Goal: Information Seeking & Learning: Learn about a topic

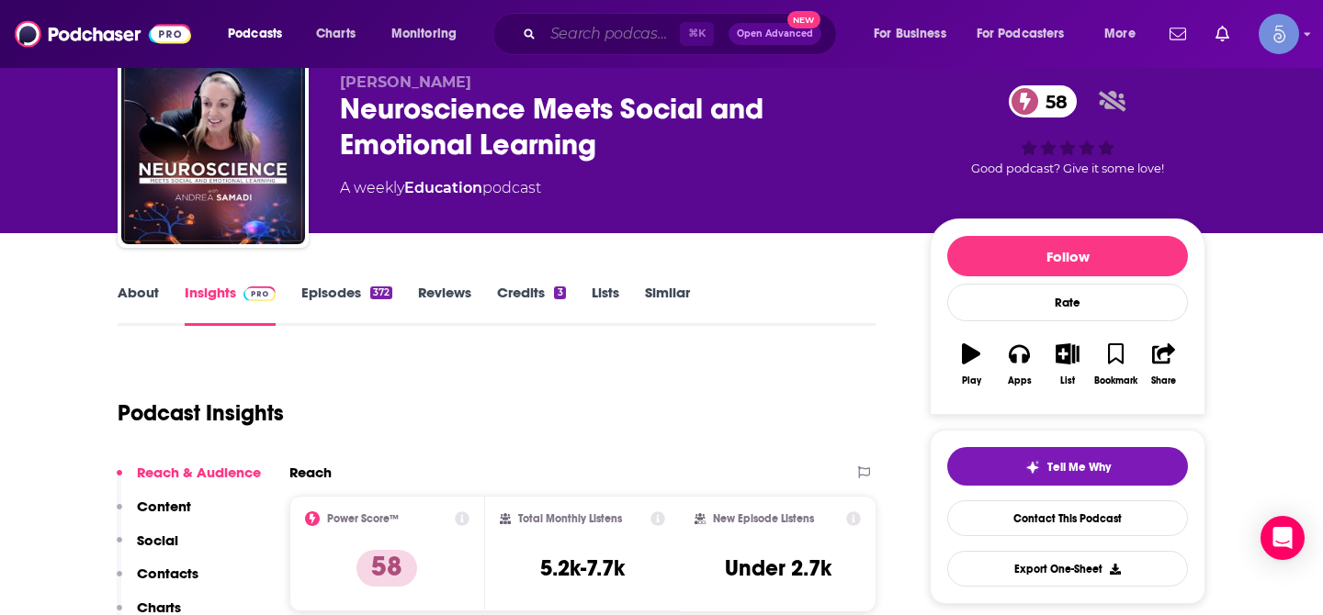
click at [582, 28] on input "Search podcasts, credits, & more..." at bounding box center [611, 33] width 137 height 29
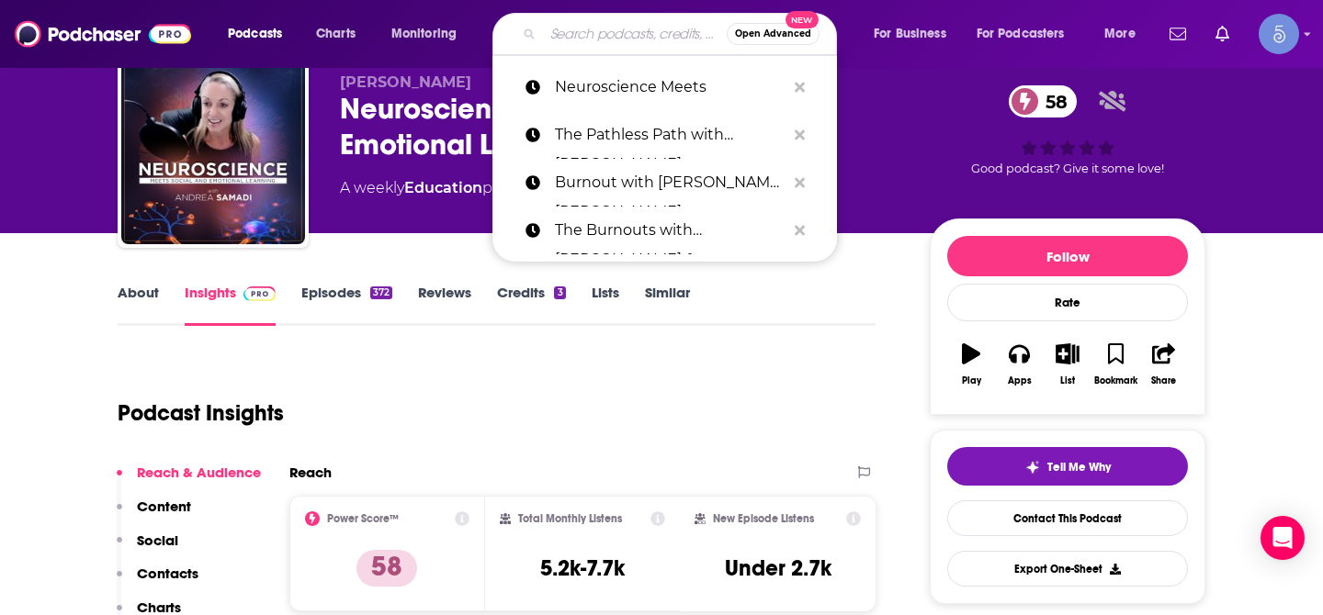
paste input "Strategy Simplified"
type input "Strategy Simplified"
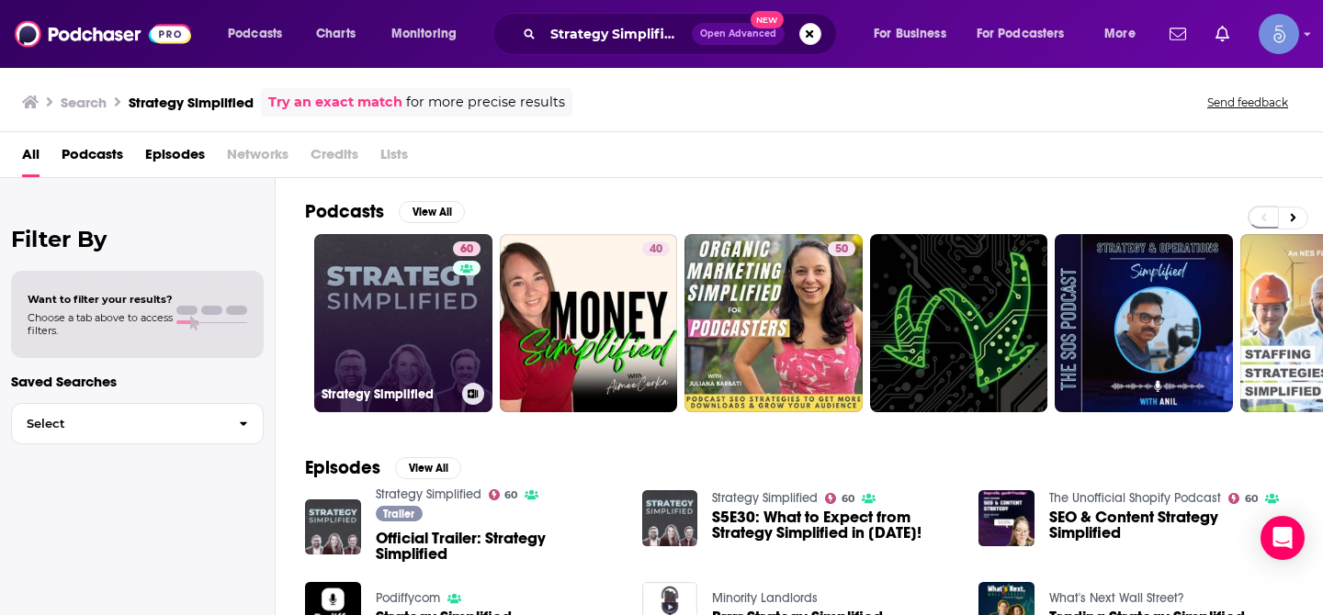
click at [410, 276] on link "60 Strategy Simplified" at bounding box center [403, 323] width 178 height 178
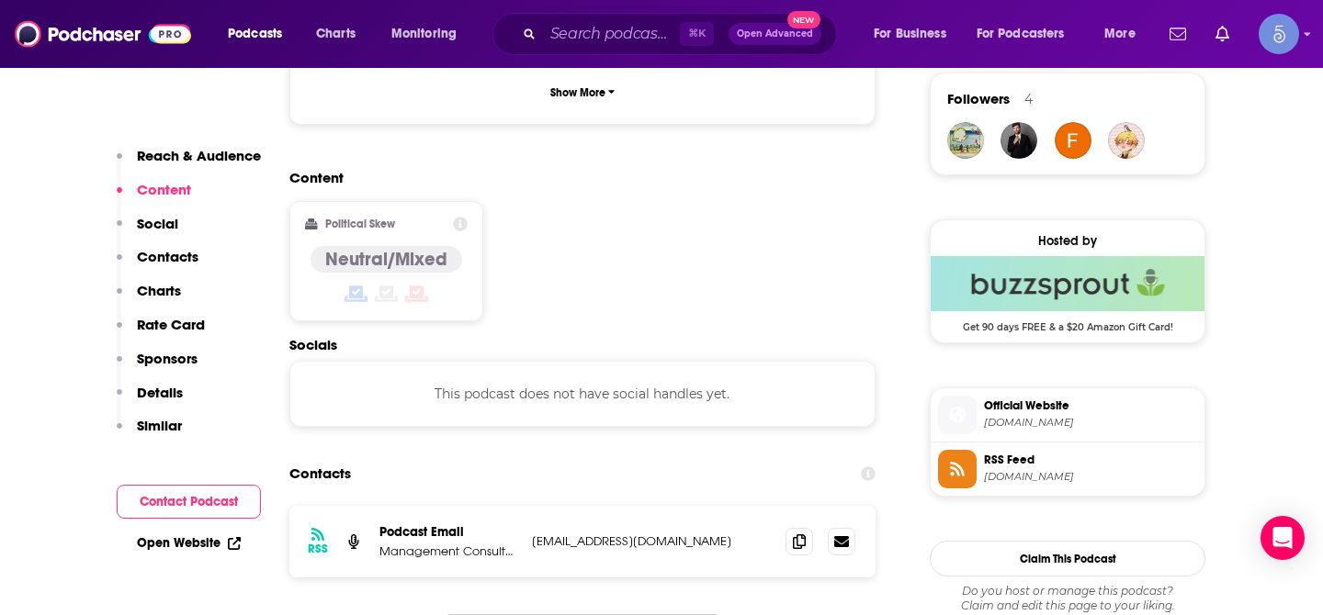
scroll to position [1439, 0]
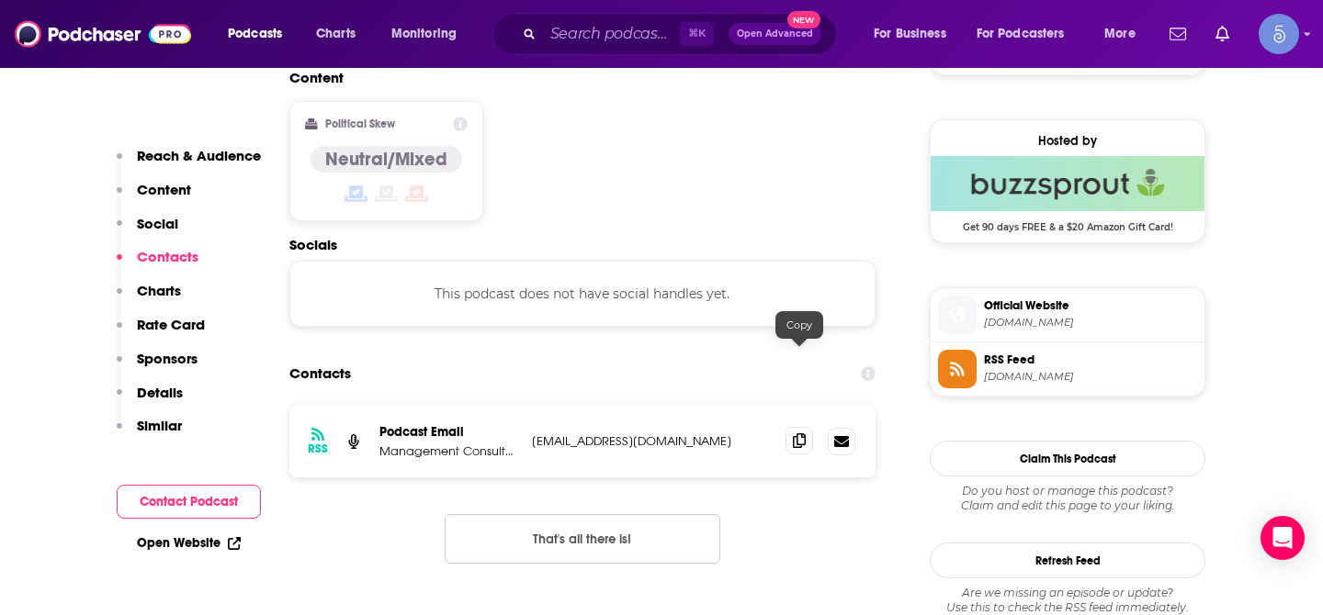
click at [798, 434] on icon at bounding box center [799, 441] width 13 height 15
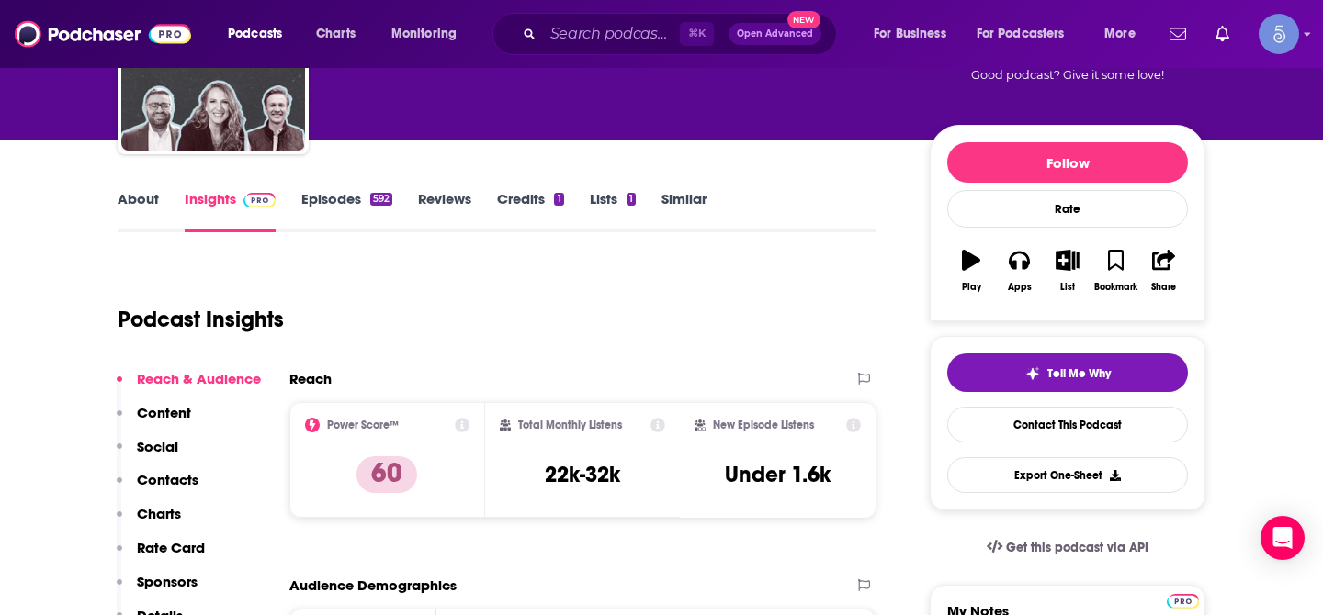
scroll to position [163, 0]
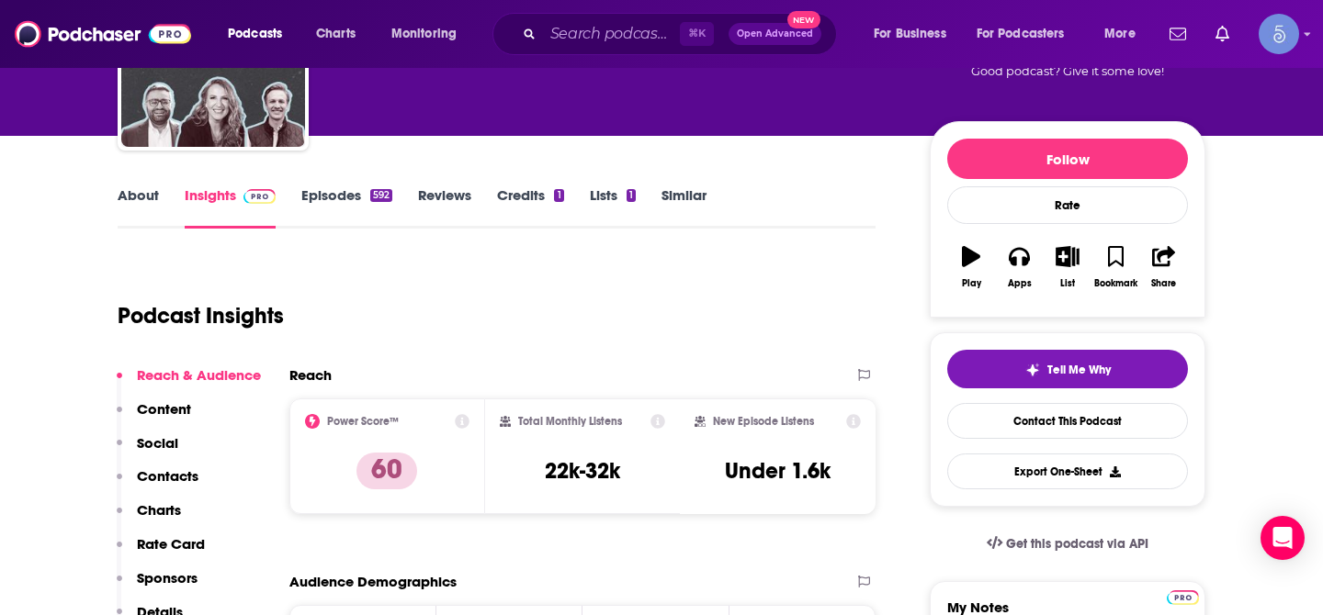
click at [129, 197] on link "About" at bounding box center [138, 207] width 41 height 42
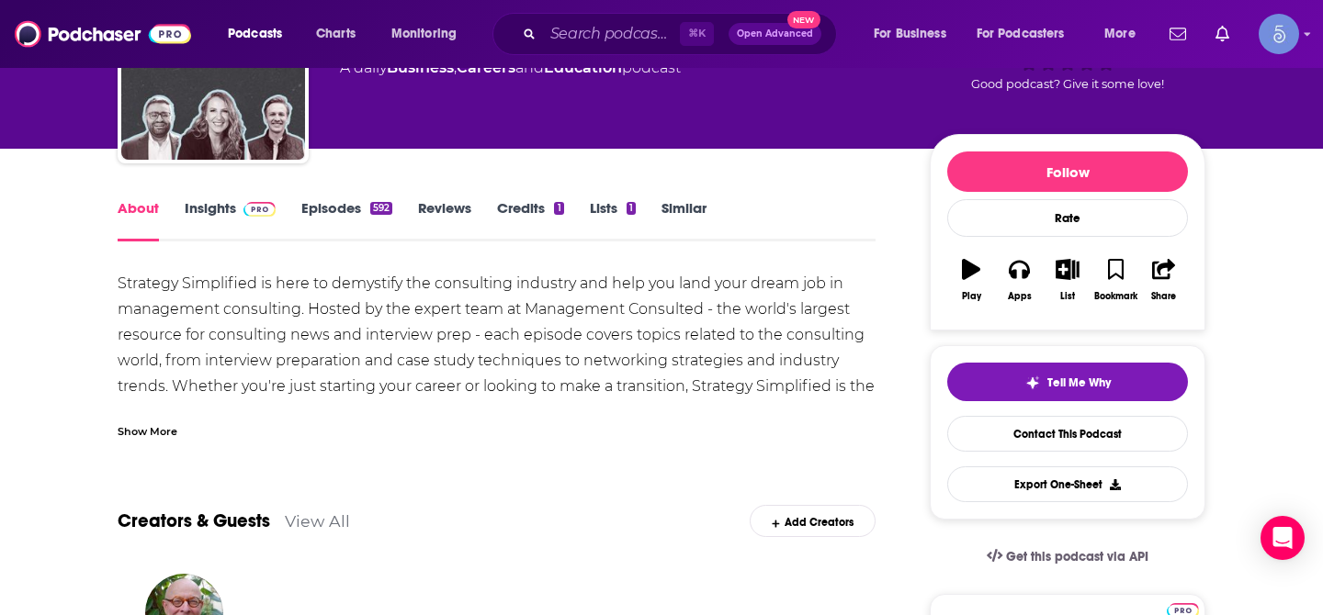
scroll to position [148, 0]
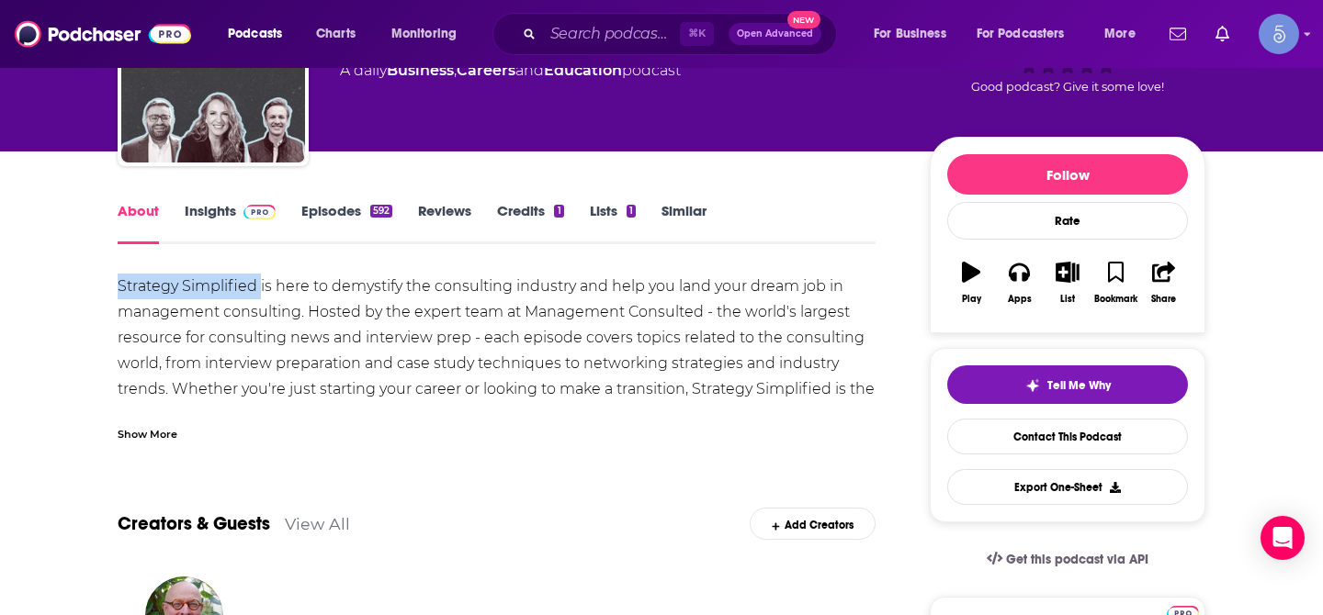
drag, startPoint x: 112, startPoint y: 287, endPoint x: 260, endPoint y: 288, distance: 147.9
copy div "Strategy Simplified"
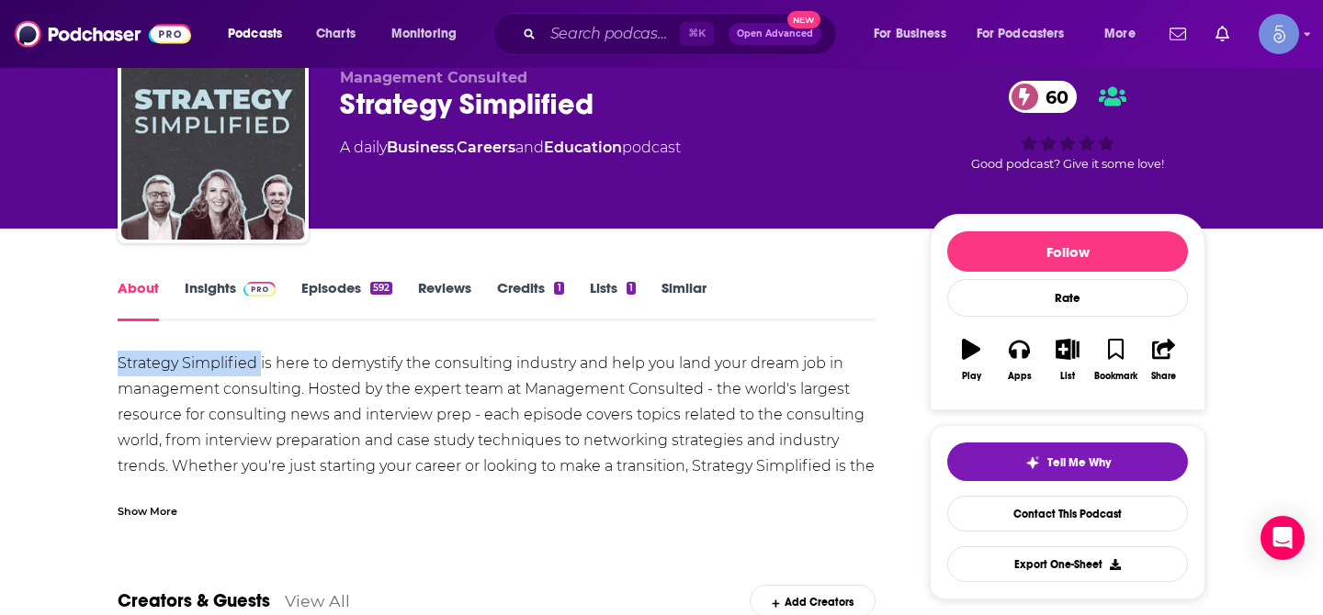
scroll to position [61, 0]
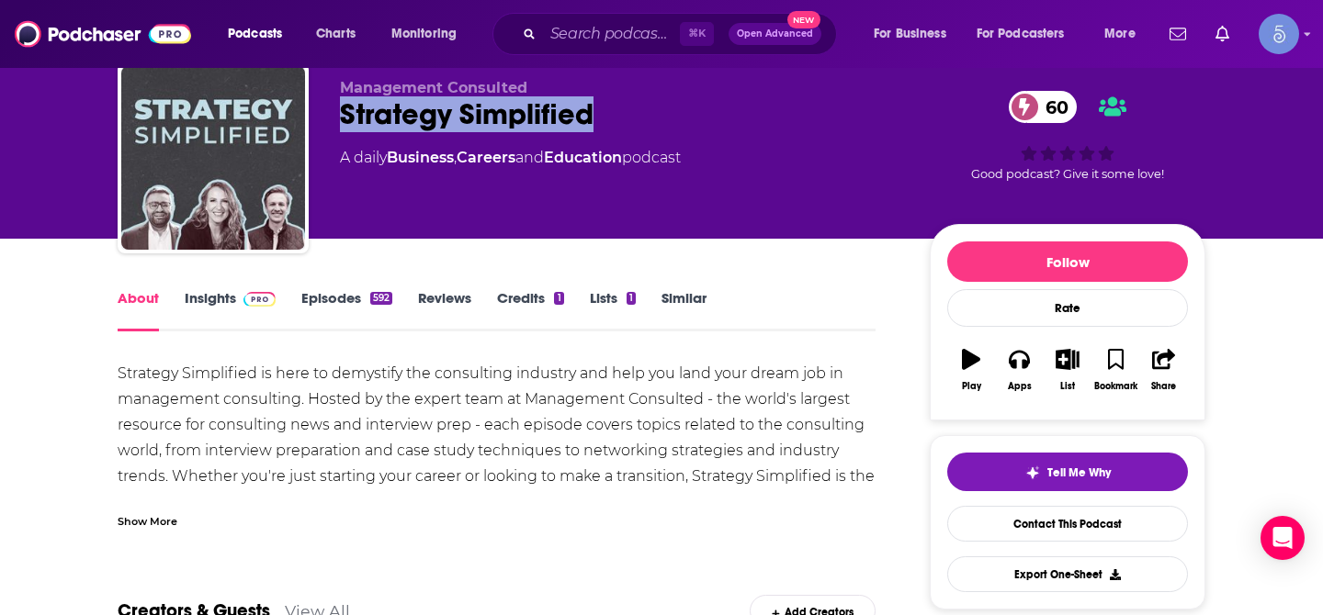
drag, startPoint x: 339, startPoint y: 108, endPoint x: 587, endPoint y: 117, distance: 248.1
click at [587, 117] on div "Strategy Simplified 60" at bounding box center [620, 114] width 560 height 36
copy h1 "Strategy Simplified"
click at [584, 42] on input "Search podcasts, credits, & more..." at bounding box center [611, 33] width 137 height 29
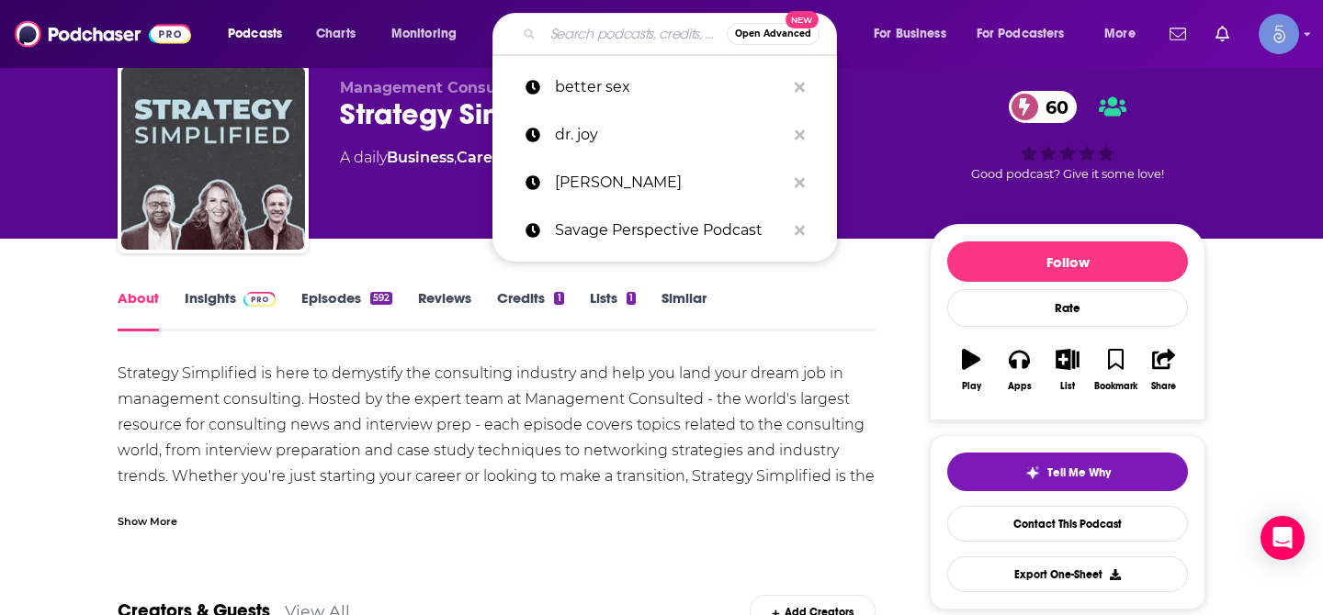
paste input "Your Spectacular Life"
type input "Your Spectacular Life"
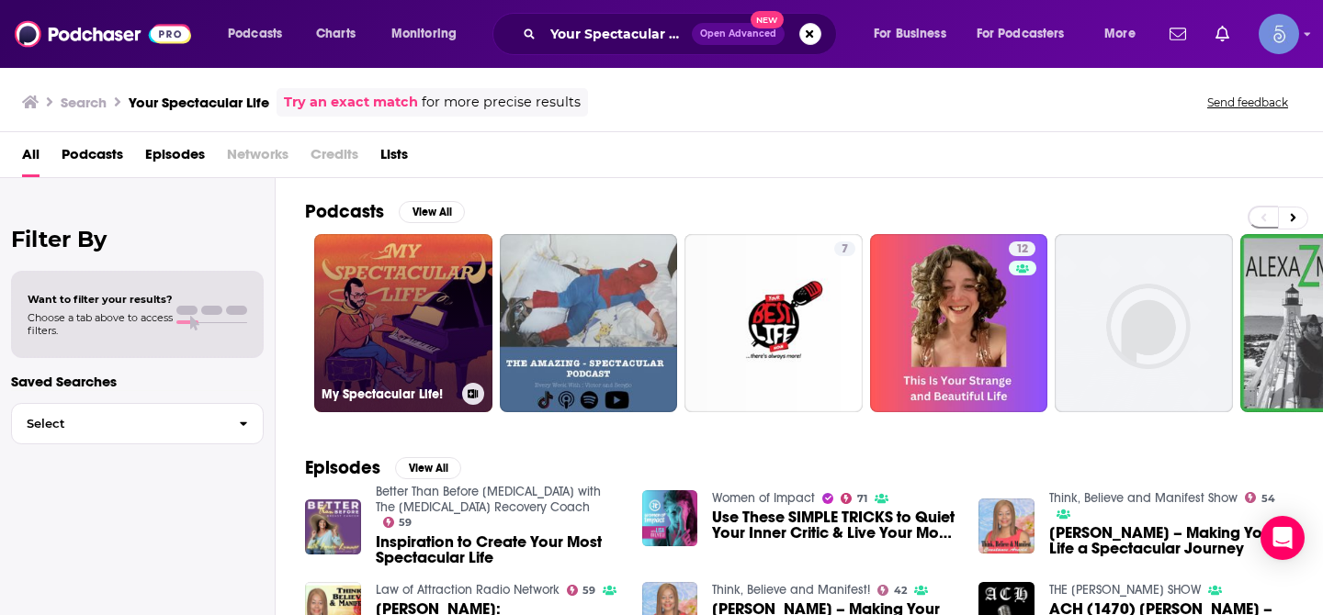
click at [398, 334] on link "My Spectacular Life!" at bounding box center [403, 323] width 178 height 178
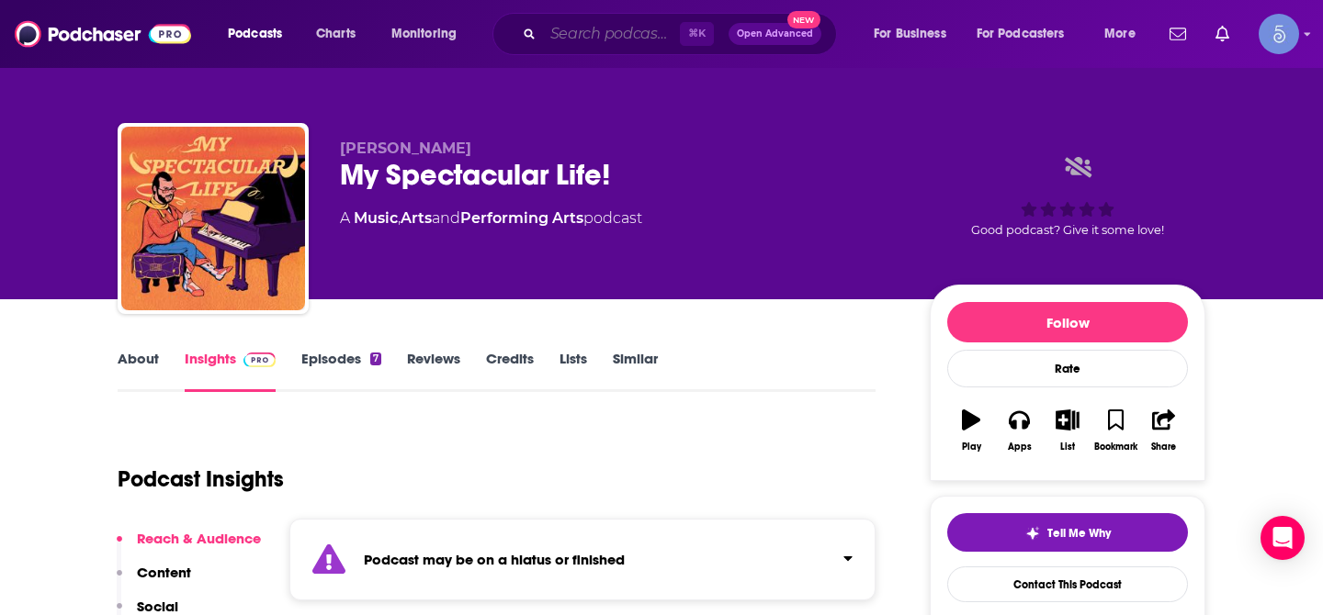
click at [578, 35] on input "Search podcasts, credits, & more..." at bounding box center [611, 33] width 137 height 29
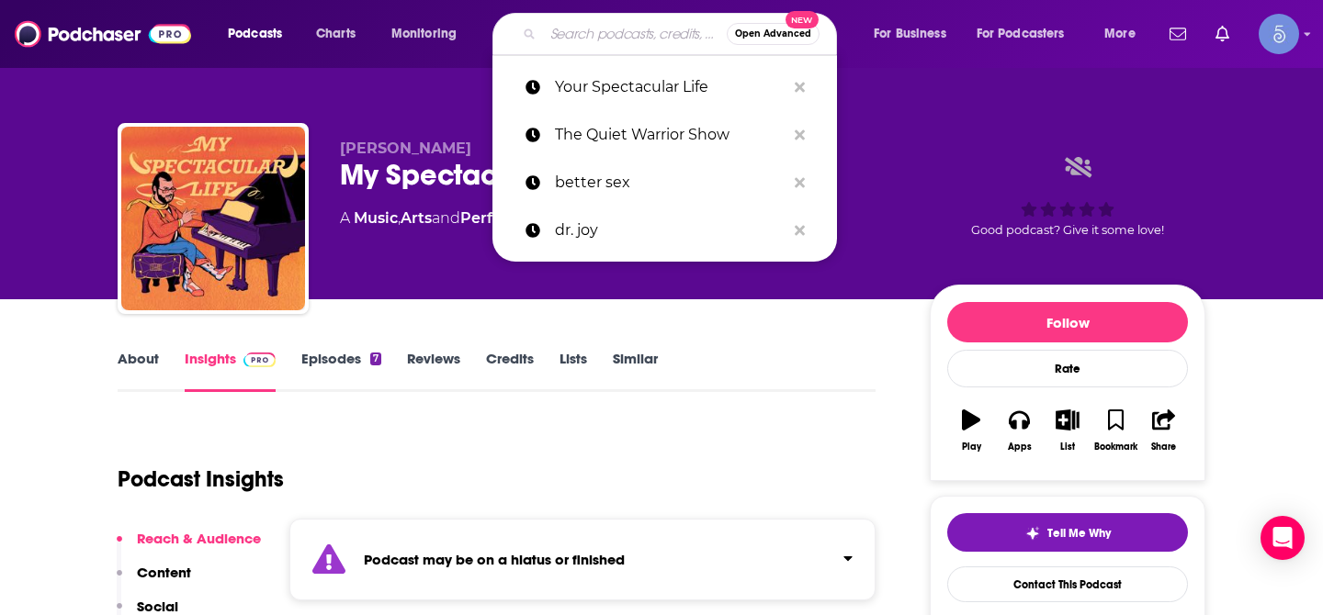
paste input "Unglossy: Decoding Brand in Culture"
type input "Unglossy: Decoding Brand in Culture"
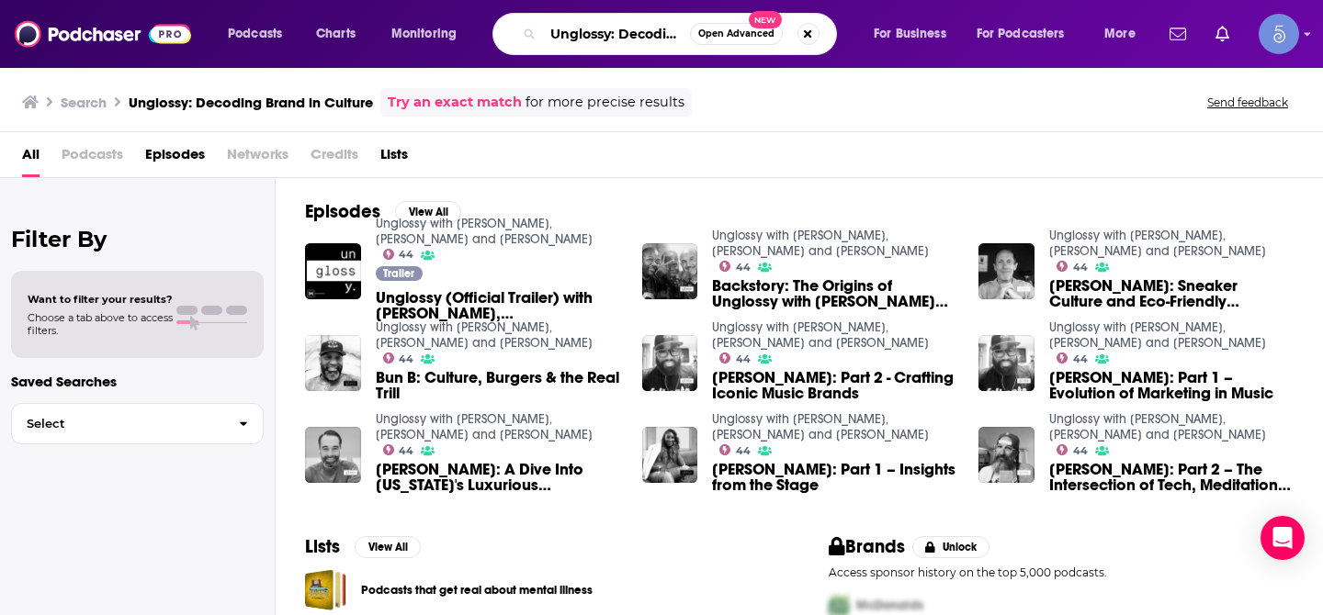
scroll to position [0, 118]
drag, startPoint x: 618, startPoint y: 33, endPoint x: 778, endPoint y: 47, distance: 160.4
click at [778, 47] on div "Unglossy: Decoding Brand in Culture Open Advanced New" at bounding box center [664, 34] width 344 height 42
type input "Unglossy"
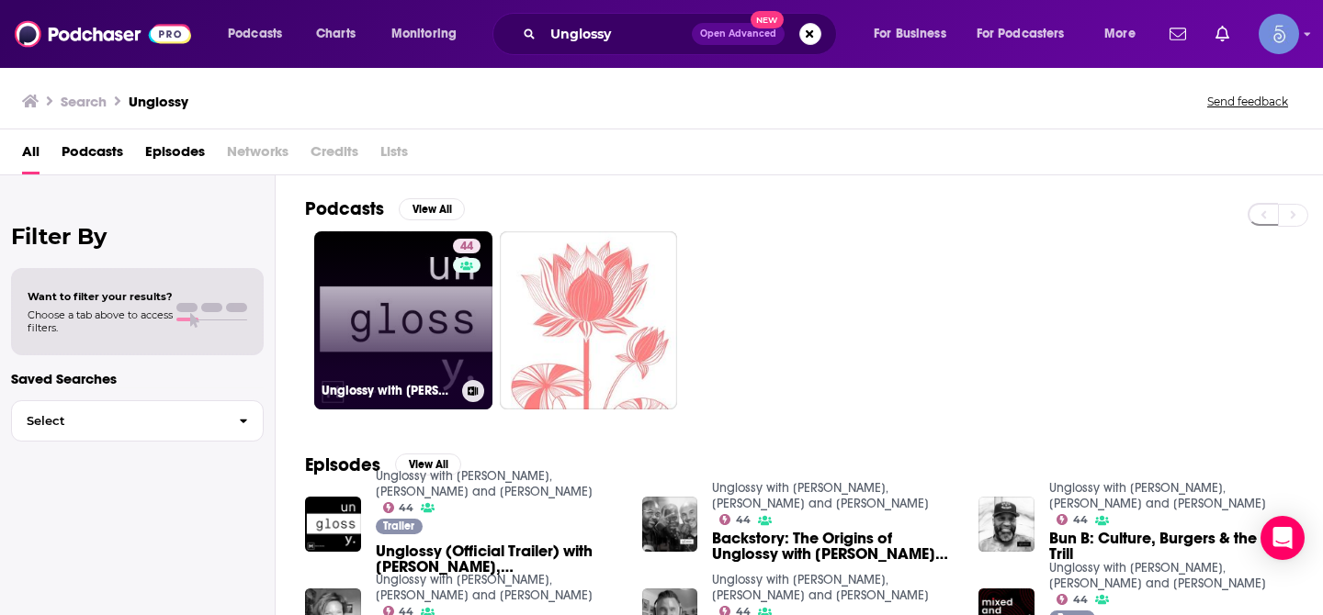
click at [411, 307] on link "44 Unglossy with Bun B, [PERSON_NAME] and [PERSON_NAME]" at bounding box center [403, 320] width 178 height 178
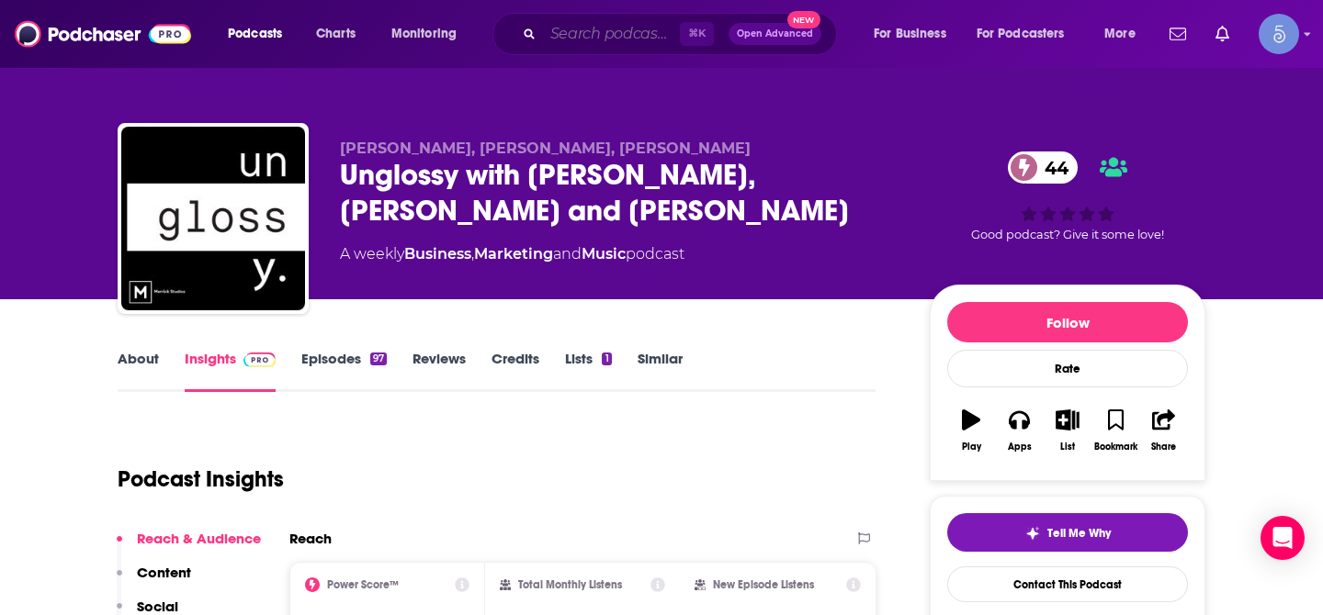
click at [592, 36] on input "Search podcasts, credits, & more..." at bounding box center [611, 33] width 137 height 29
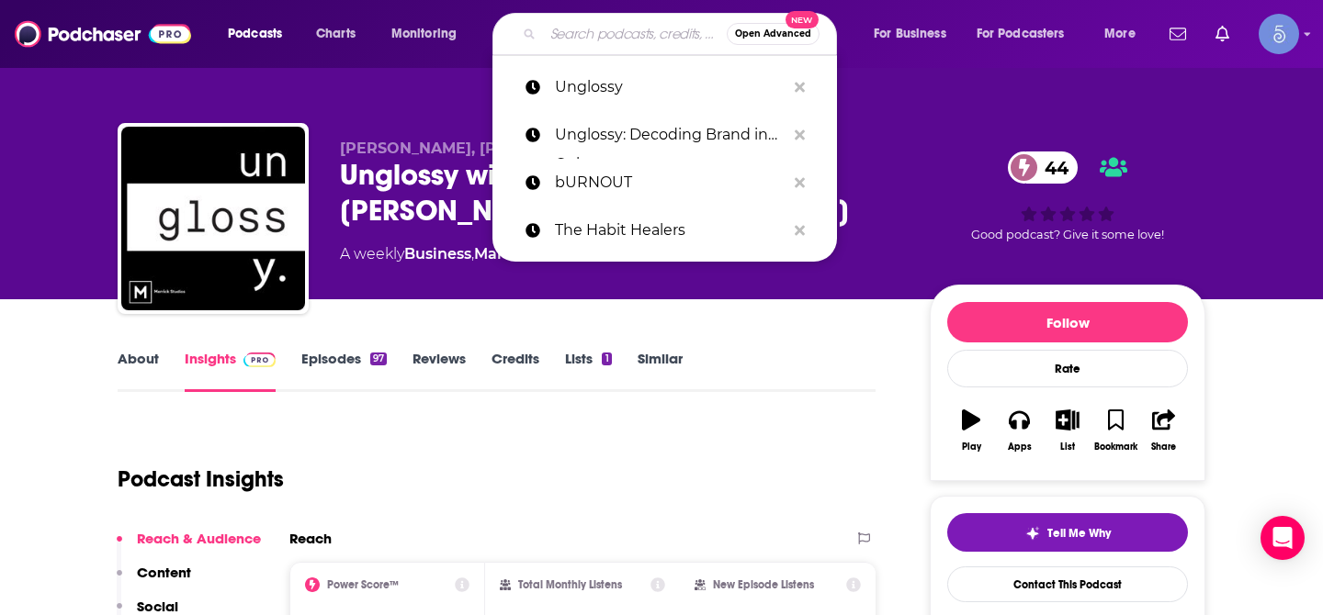
paste input "THINK Business with [PERSON_NAME]"
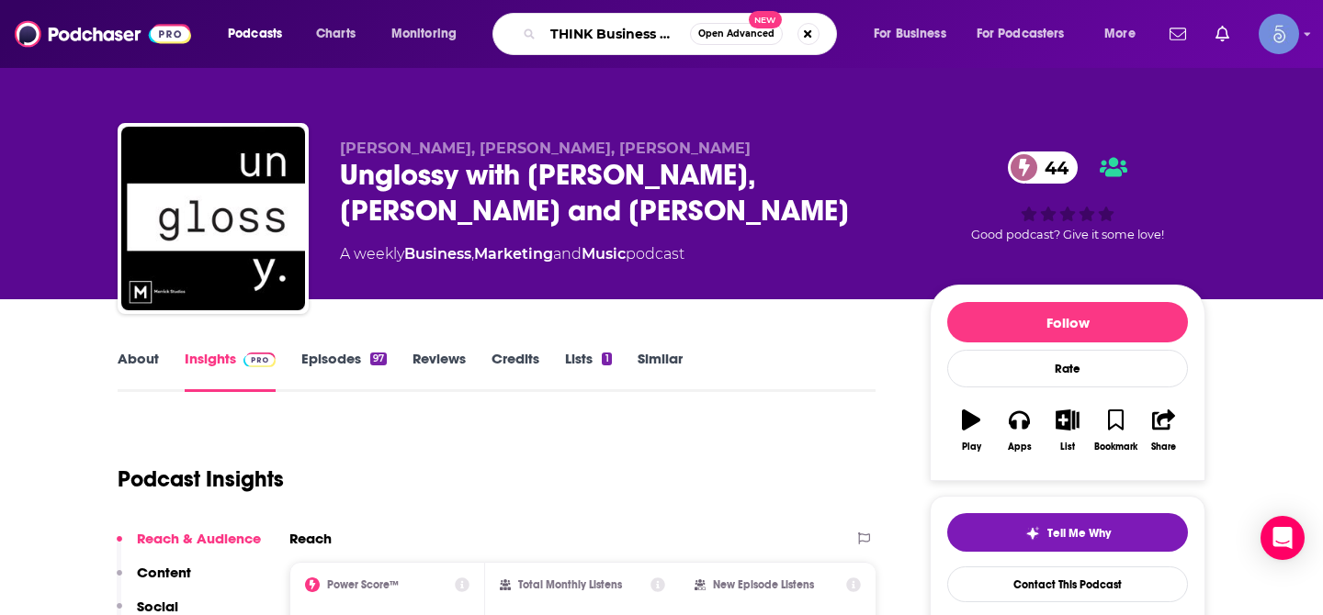
type input "THINK Business with [PERSON_NAME]"
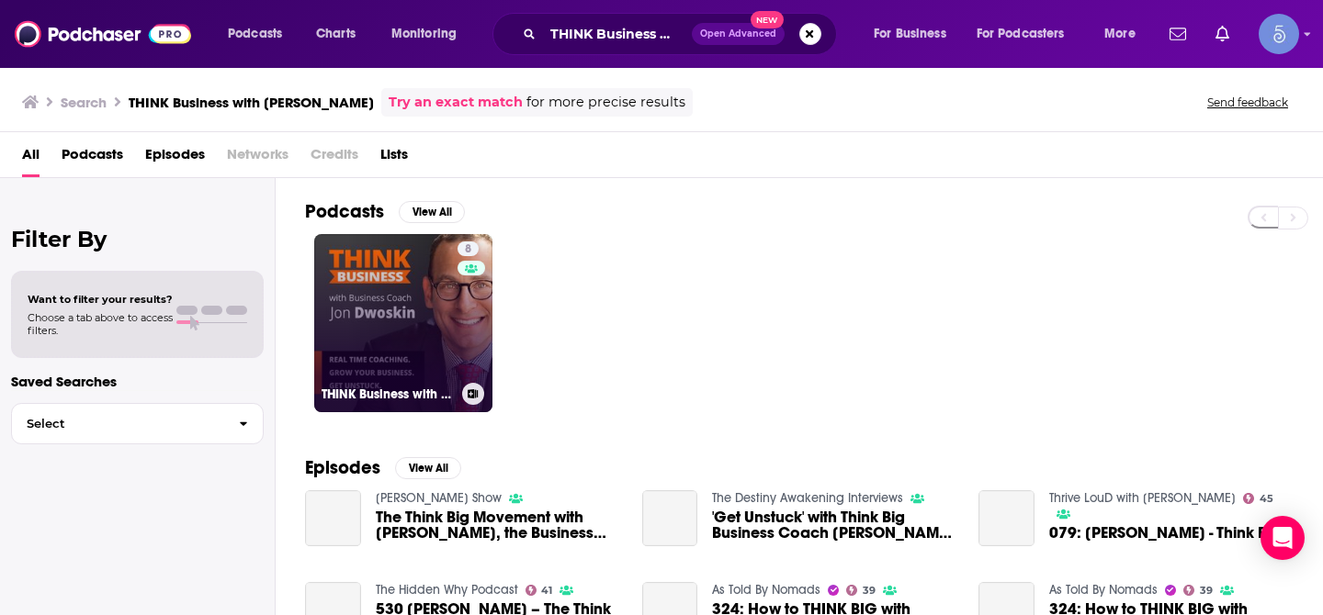
click at [412, 286] on link "8 THINK Business with [PERSON_NAME]" at bounding box center [403, 323] width 178 height 178
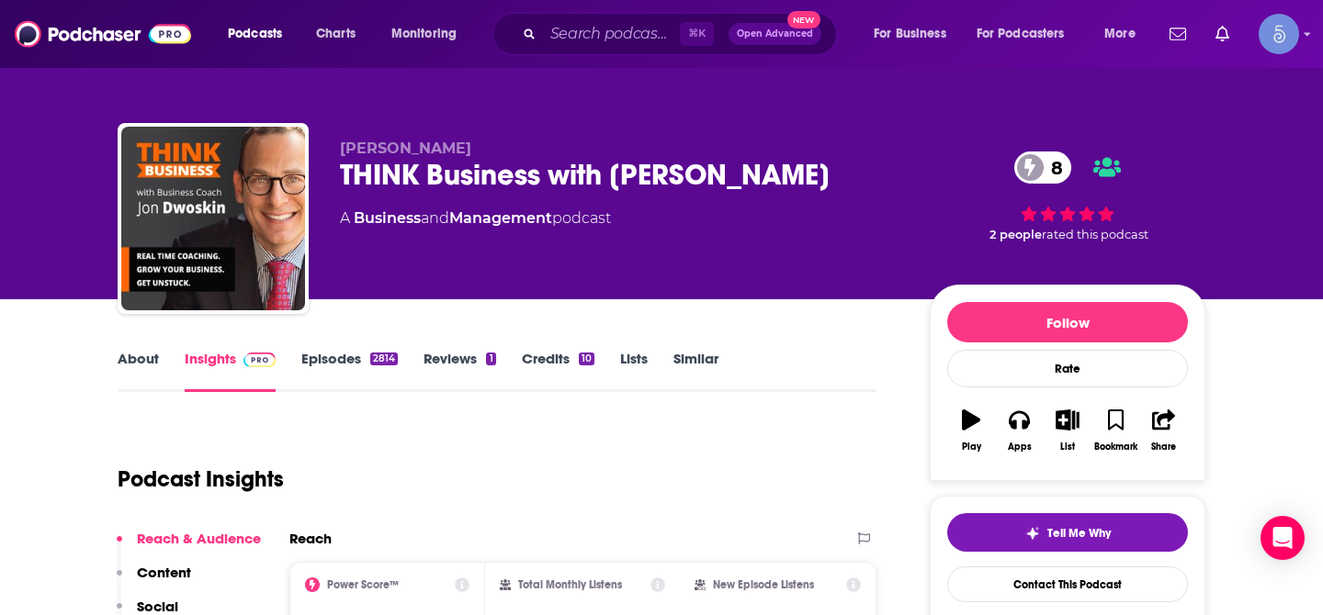
scroll to position [63, 0]
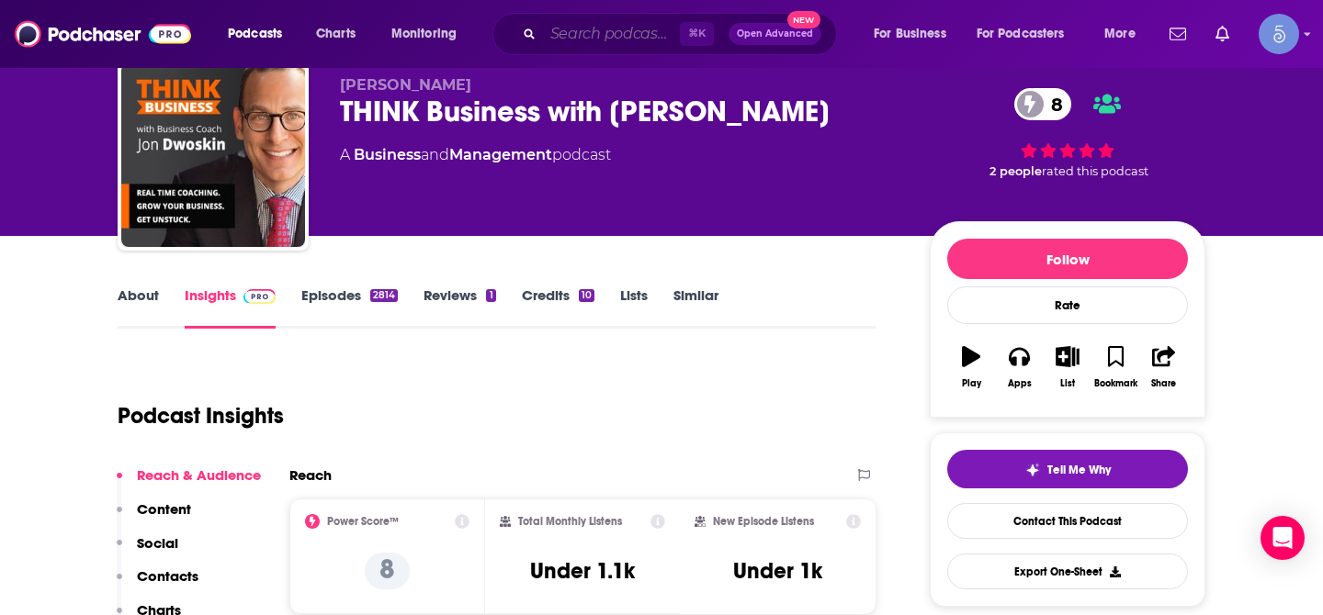
click at [570, 47] on input "Search podcasts, credits, & more..." at bounding box center [611, 33] width 137 height 29
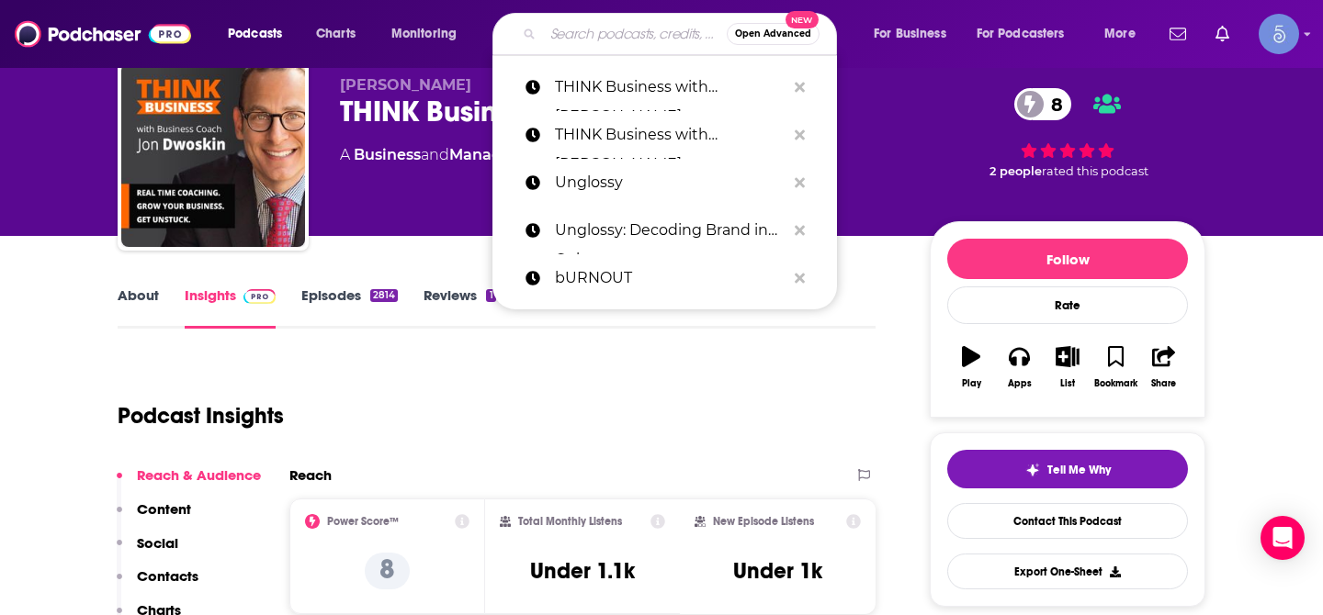
paste input "Ask Faleskini"
type input "Ask Faleskini"
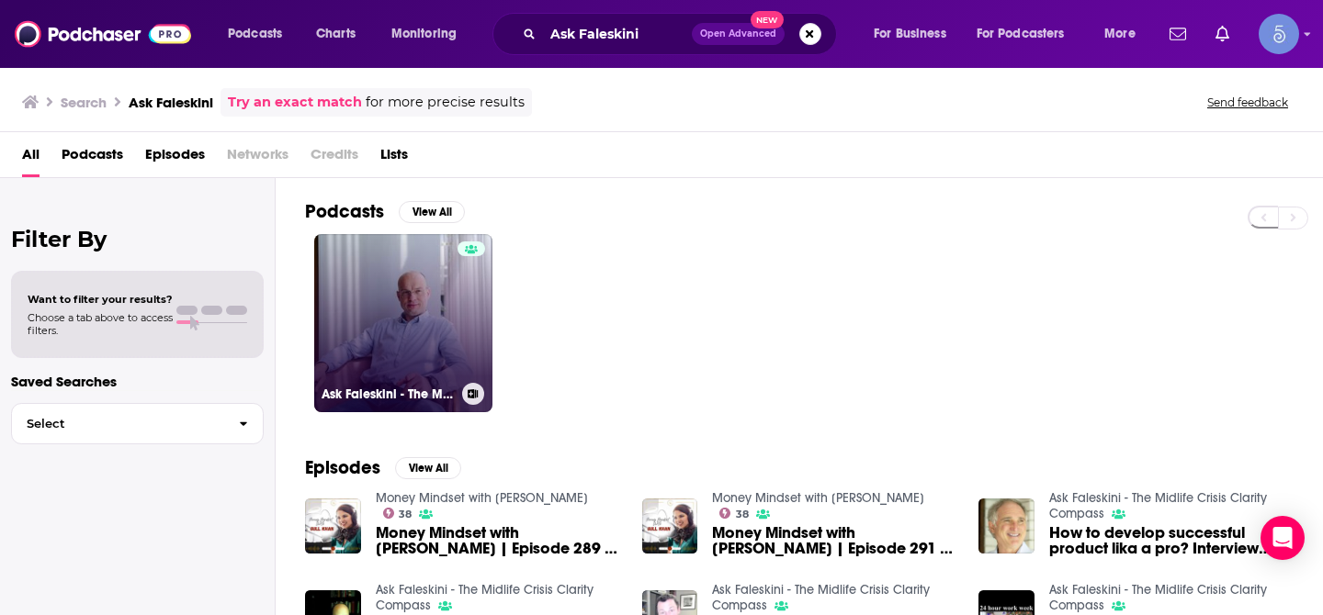
click at [437, 272] on link "Ask Faleskini - The Midlife Crisis Clarity Compass" at bounding box center [403, 323] width 178 height 178
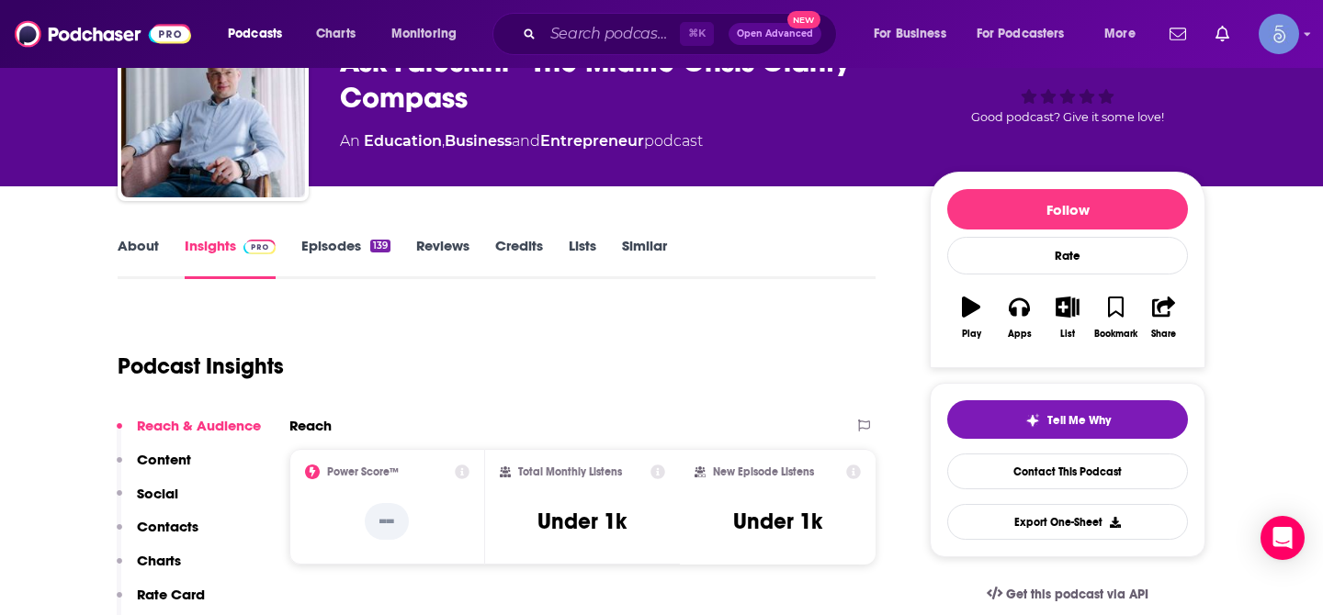
scroll to position [116, 0]
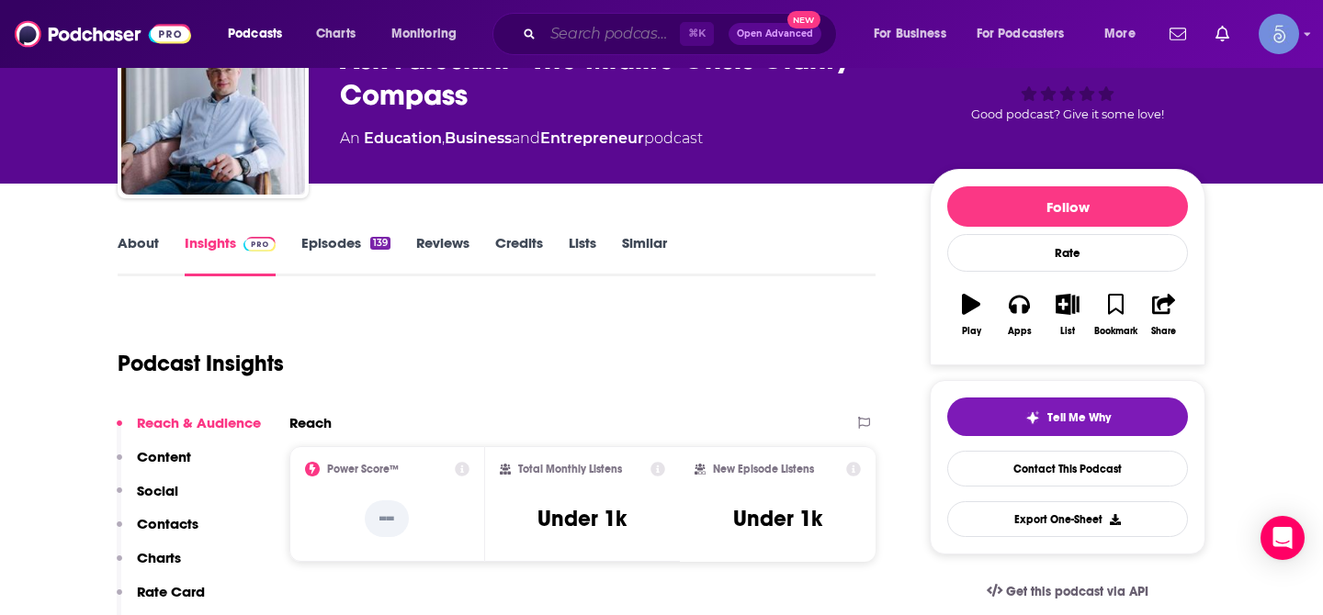
click at [576, 28] on input "Search podcasts, credits, & more..." at bounding box center [611, 33] width 137 height 29
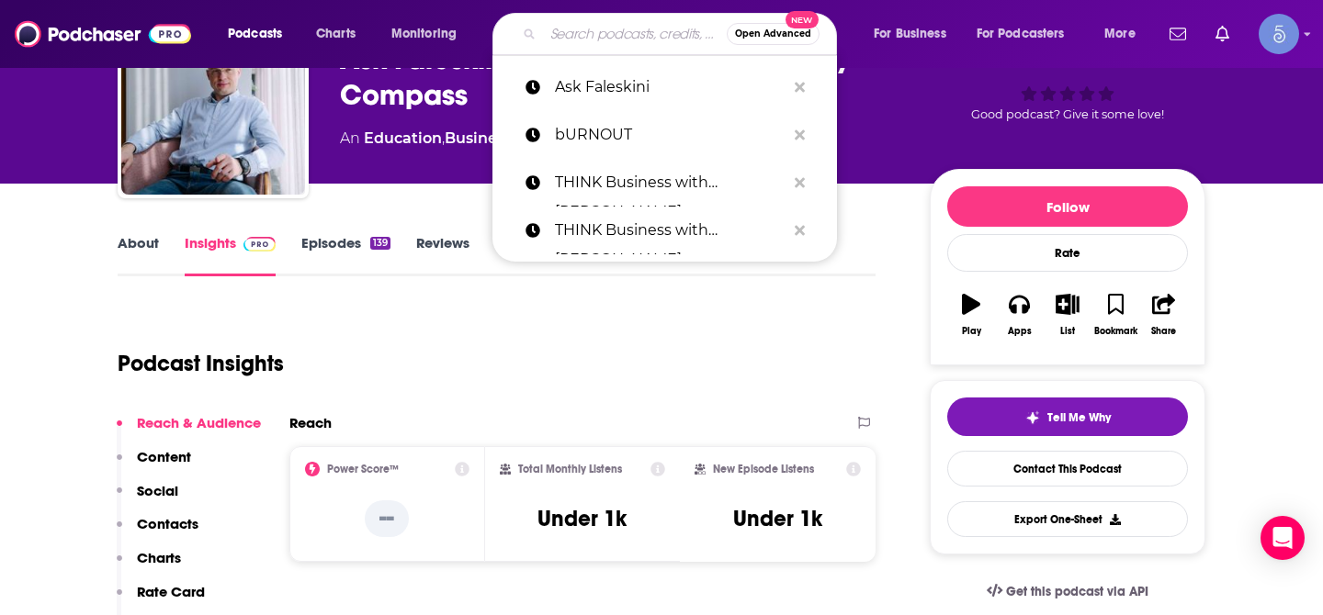
paste input "Gemba Academy Podcast"
type input "Gemba Academy Podcast"
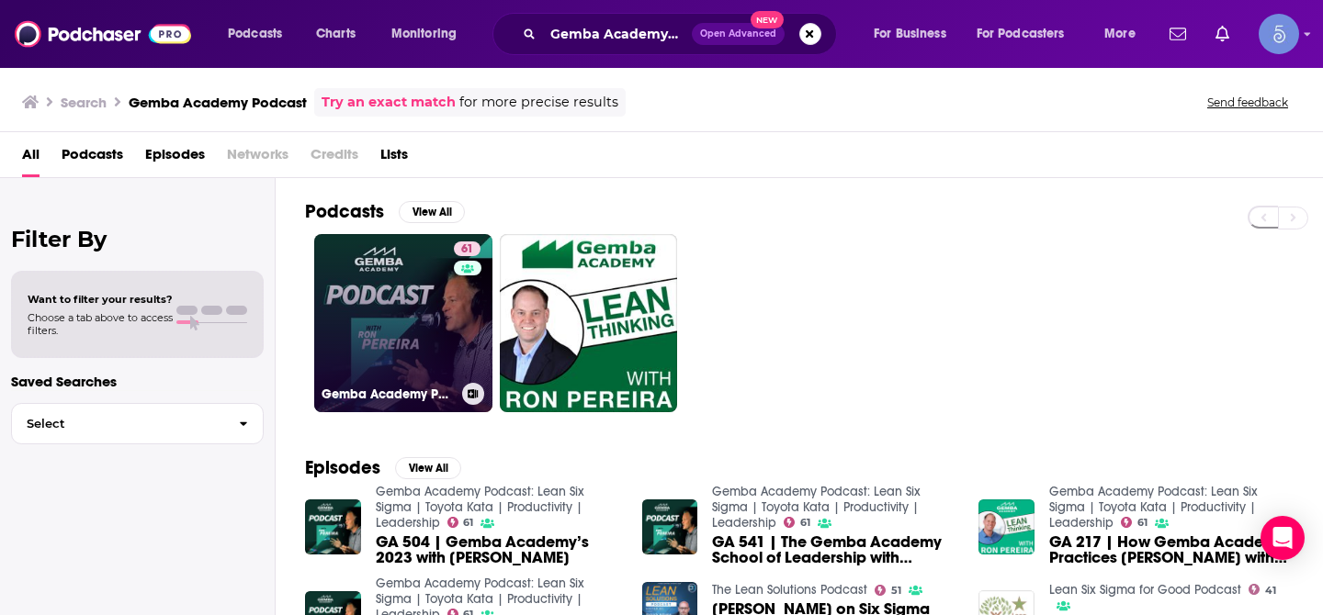
click at [398, 308] on link "61 Gemba Academy Podcast: Lean Six Sigma | Toyota Kata | Productivity | Leaders…" at bounding box center [403, 323] width 178 height 178
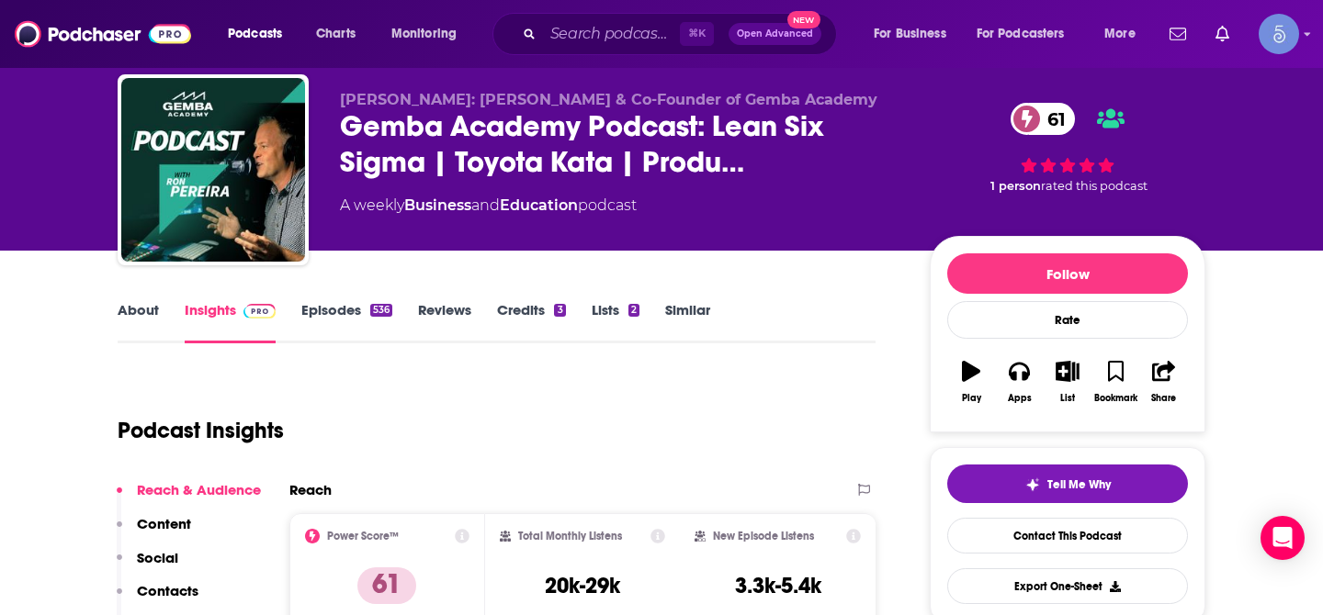
scroll to position [51, 0]
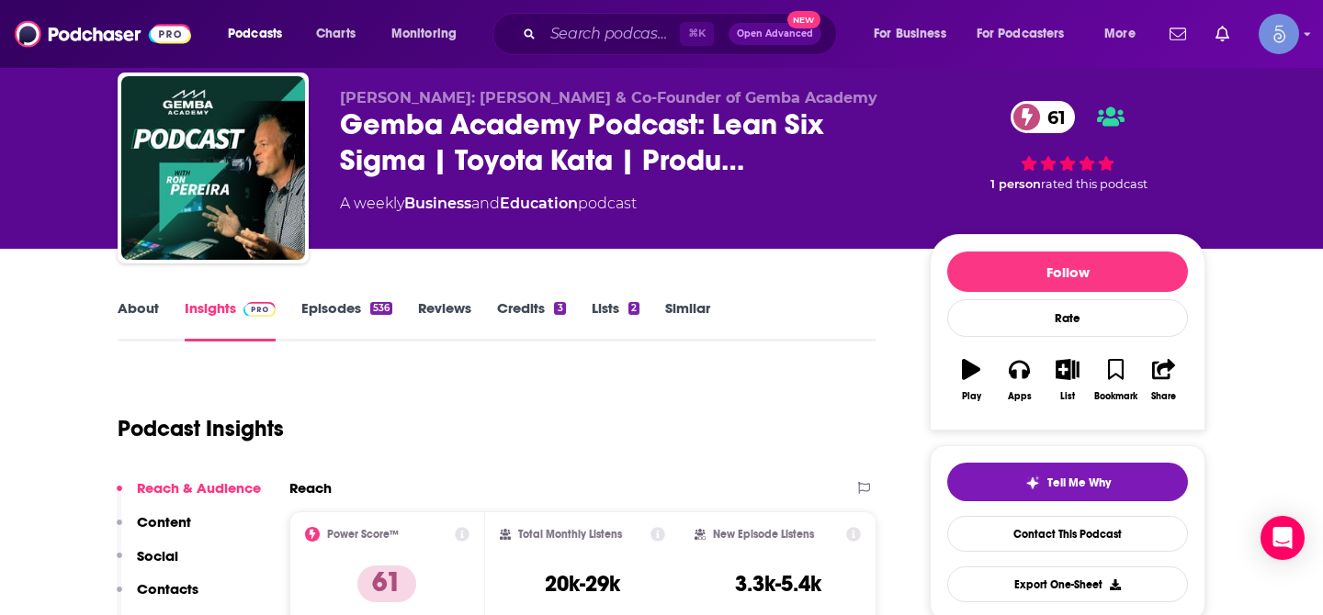
click at [143, 300] on link "About" at bounding box center [138, 320] width 41 height 42
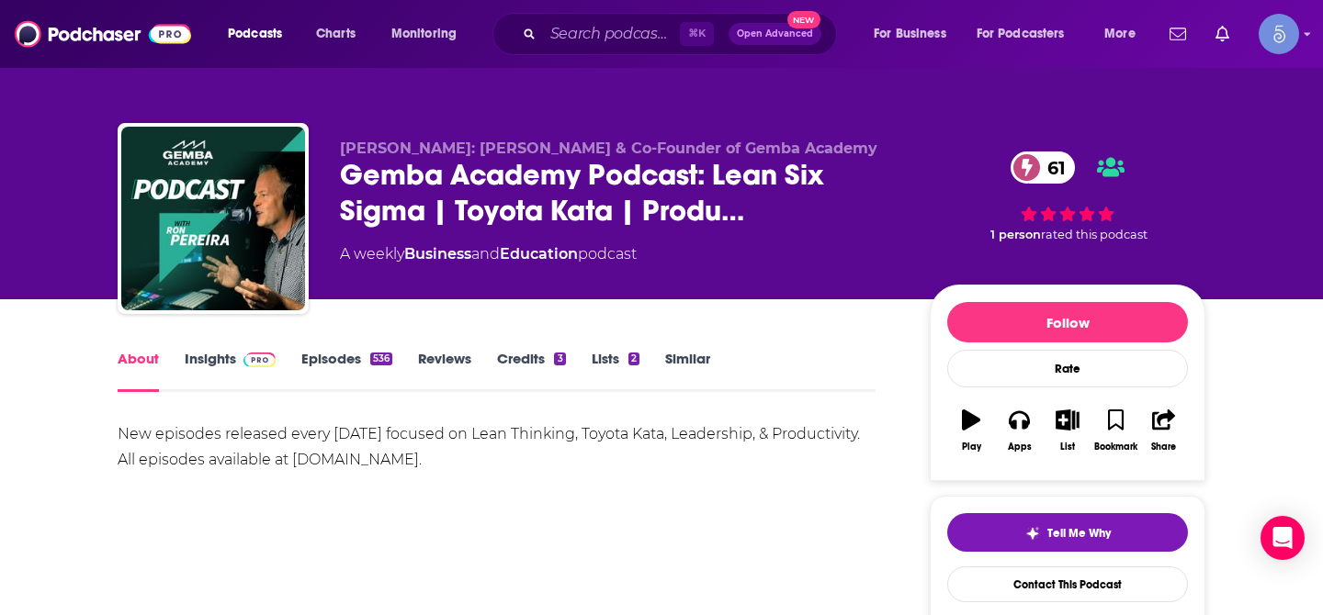
click at [232, 357] on link "Insights" at bounding box center [230, 371] width 91 height 42
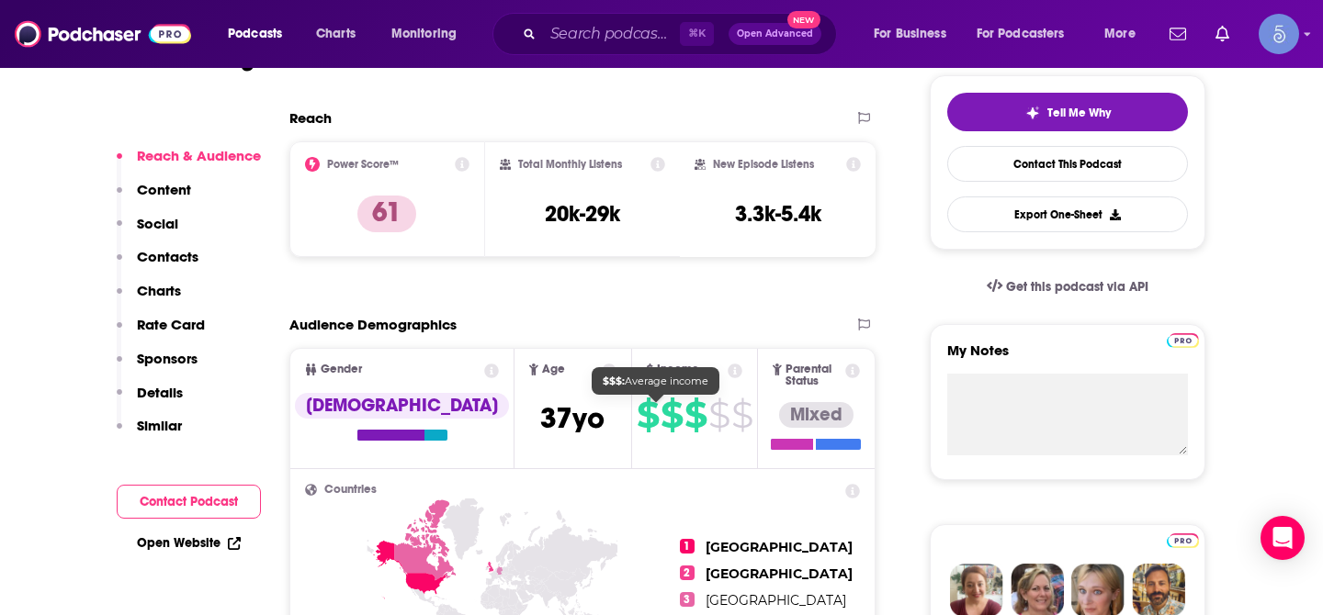
scroll to position [476, 0]
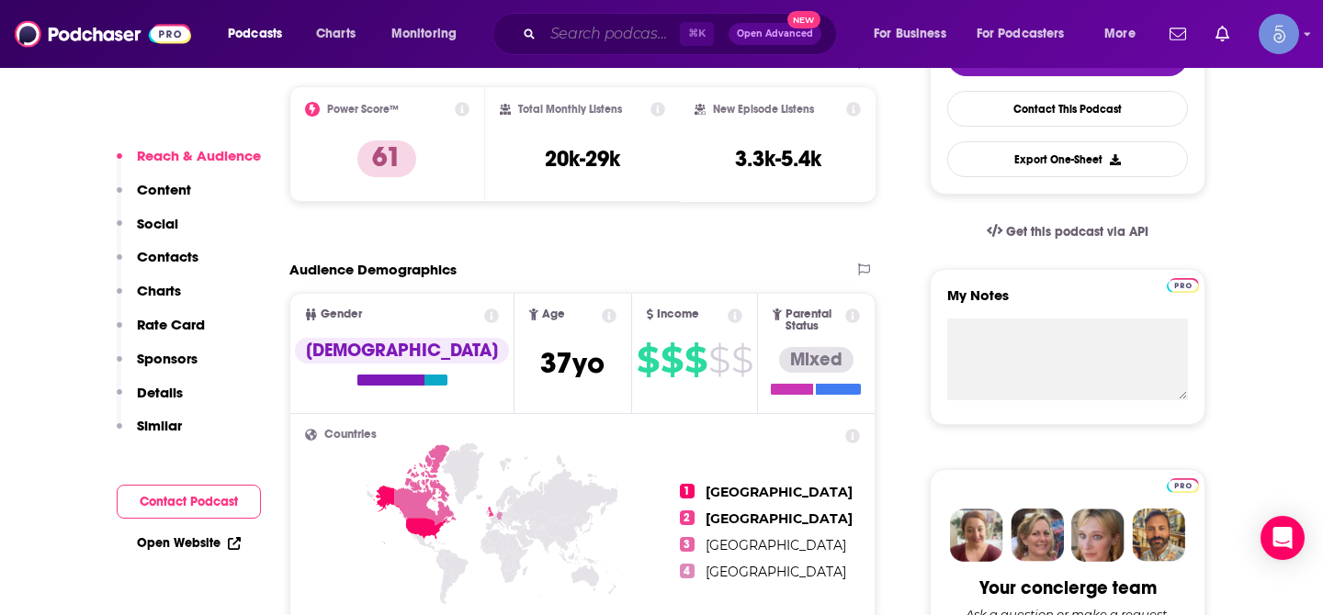
click at [636, 33] on input "Search podcasts, credits, & more..." at bounding box center [611, 33] width 137 height 29
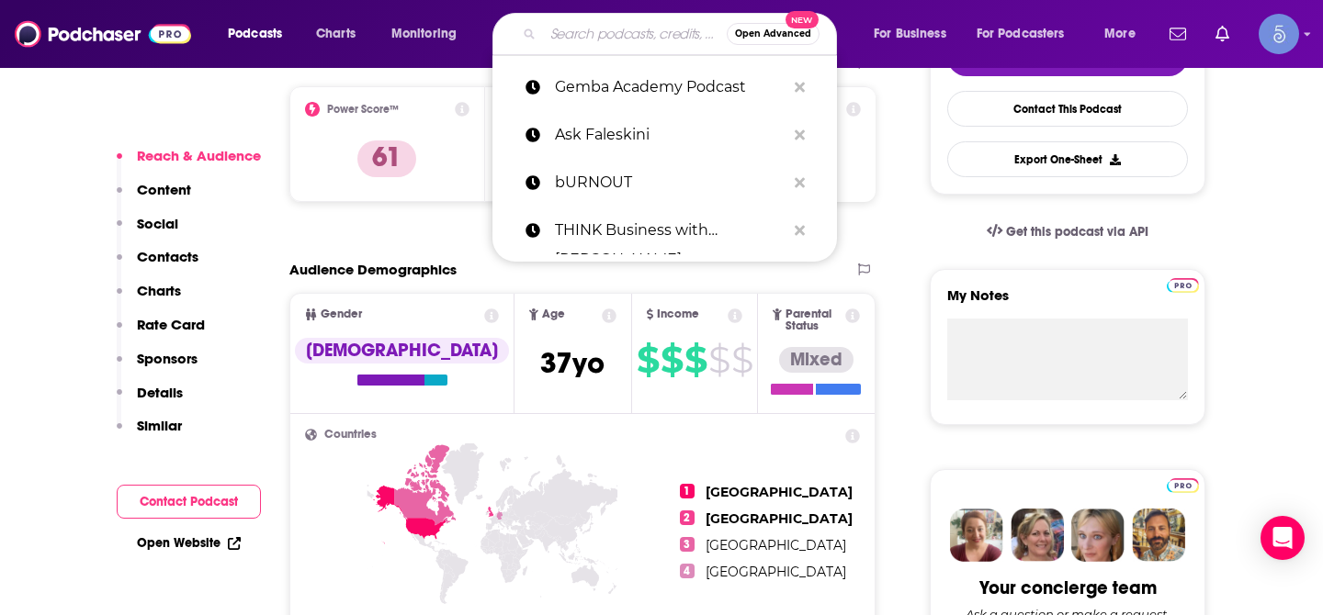
paste input "The Unmistakable Creative Podcast"
type input "The Unmistakable Creative Podcast"
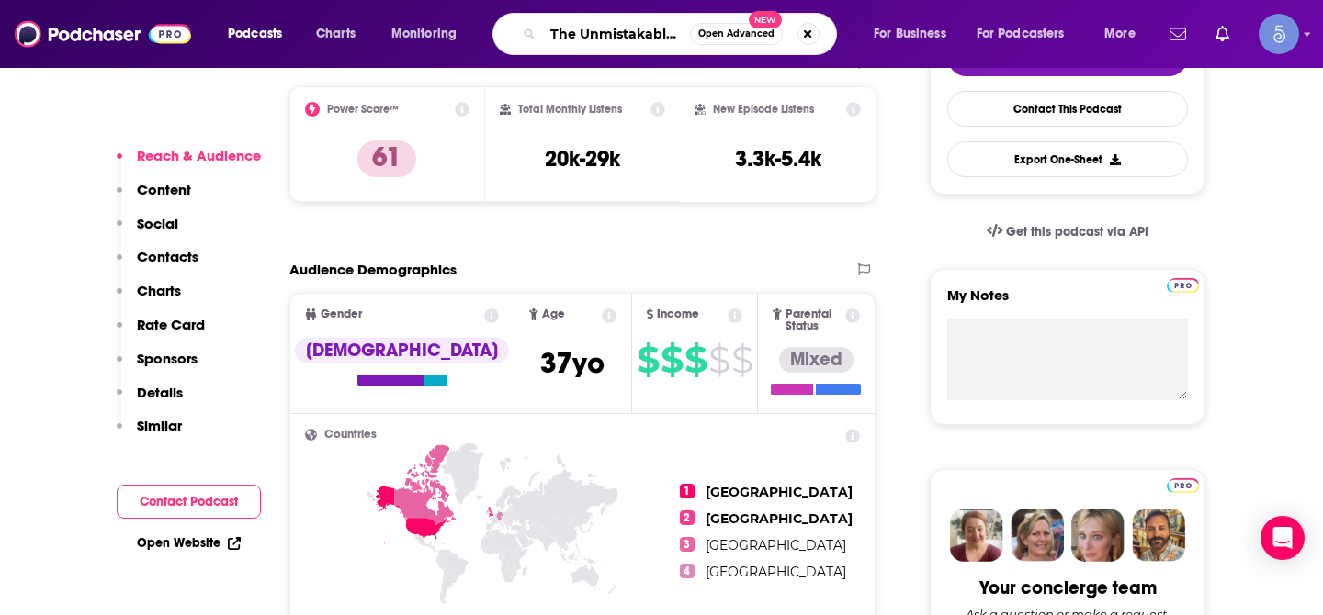
scroll to position [0, 109]
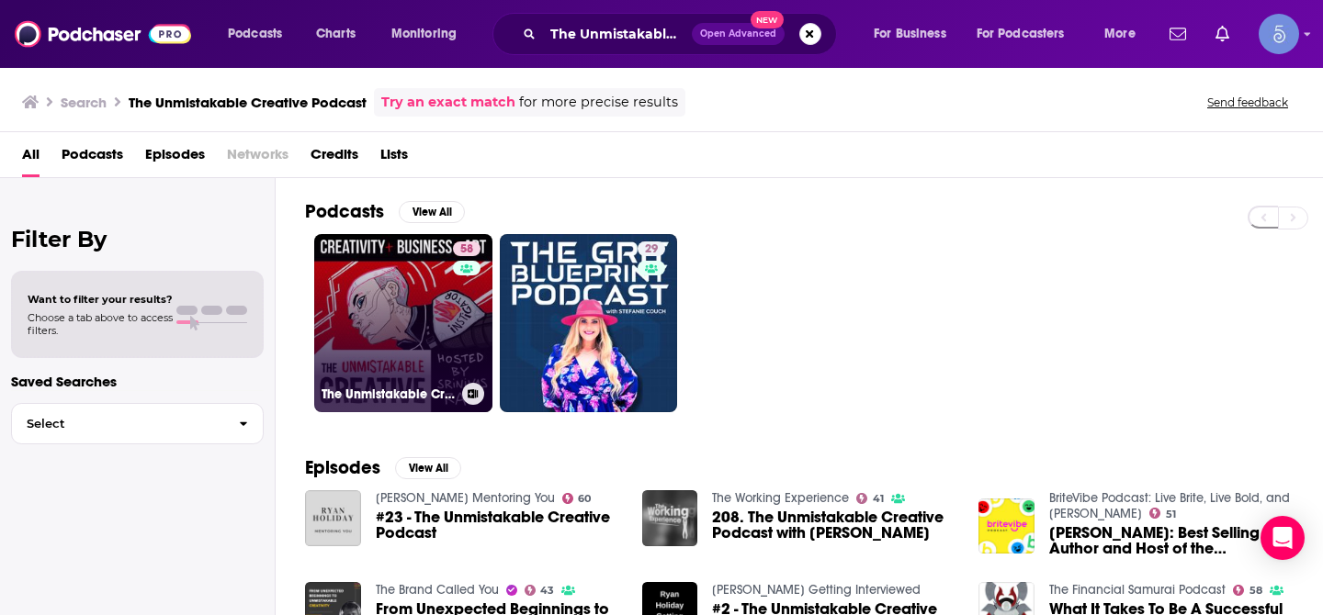
click at [423, 266] on link "58 The Unmistakable Creative Podcast" at bounding box center [403, 323] width 178 height 178
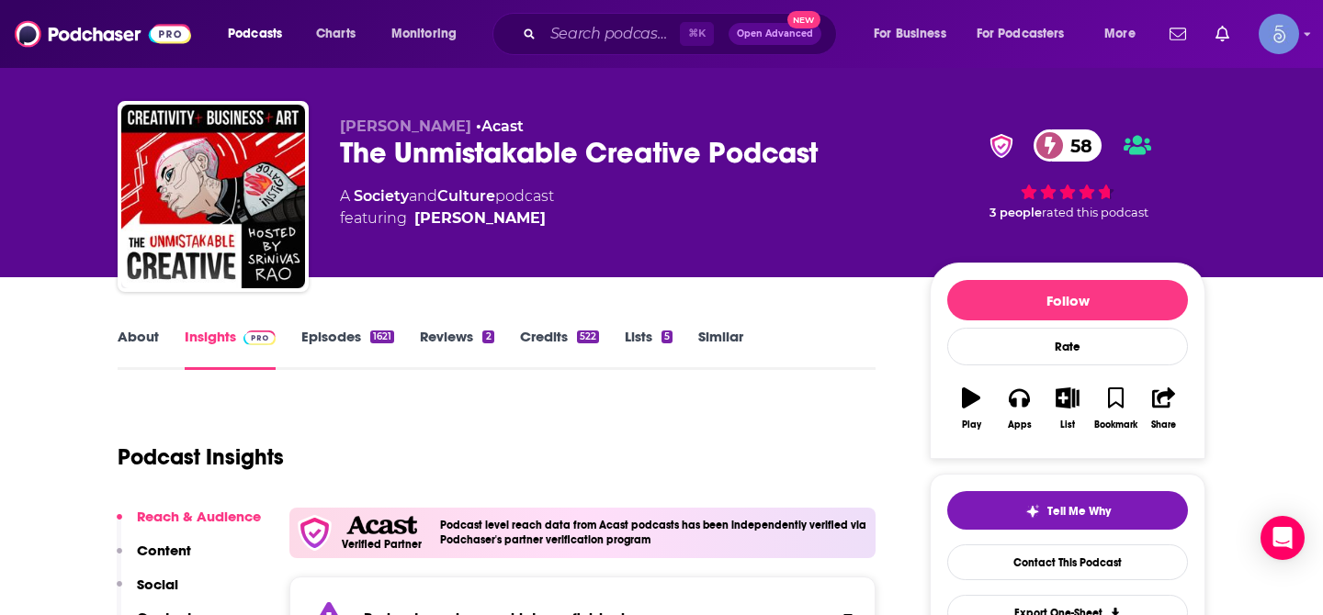
scroll to position [20, 0]
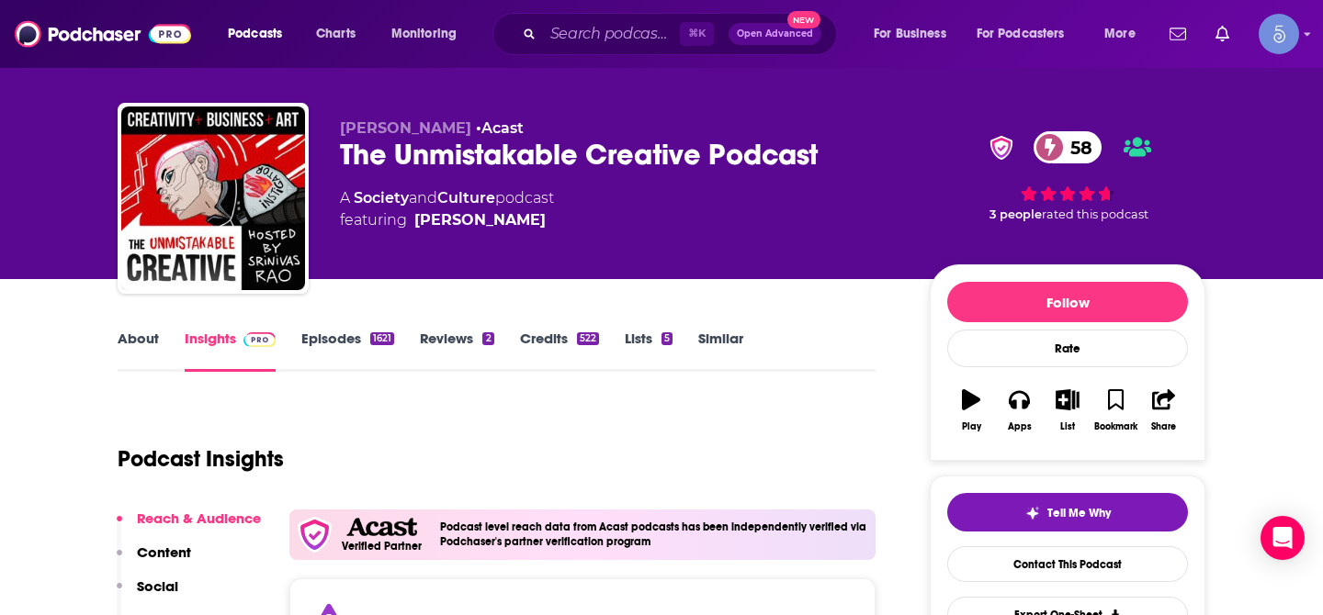
click at [135, 355] on link "About" at bounding box center [138, 351] width 41 height 42
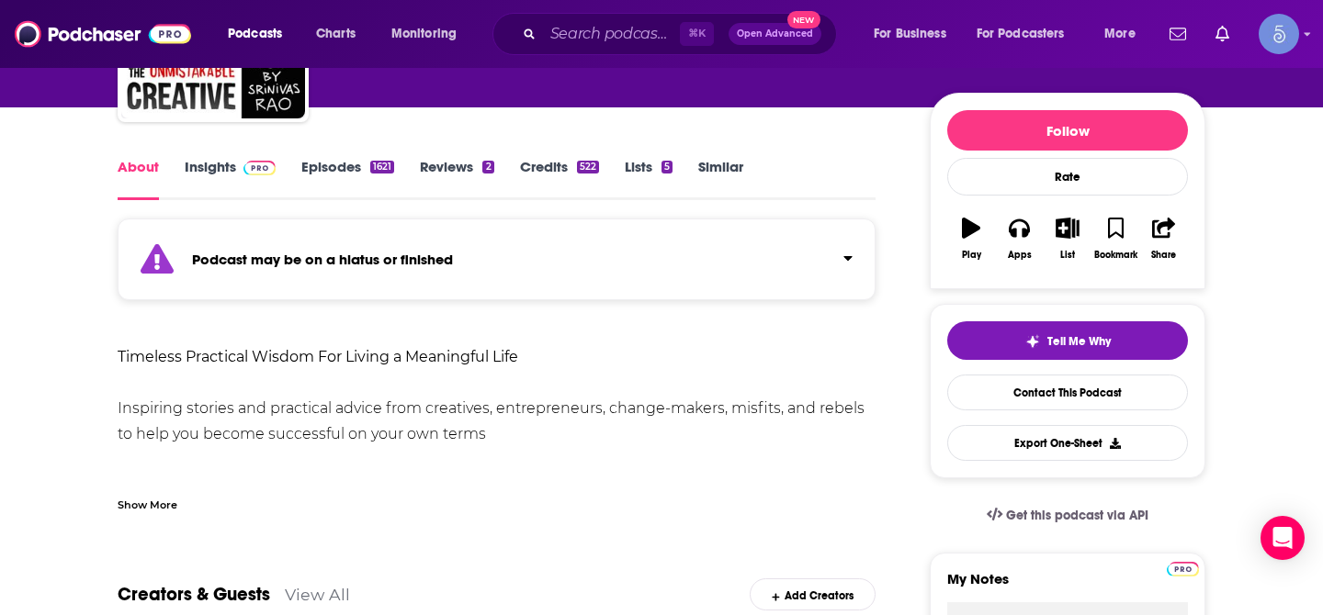
scroll to position [195, 0]
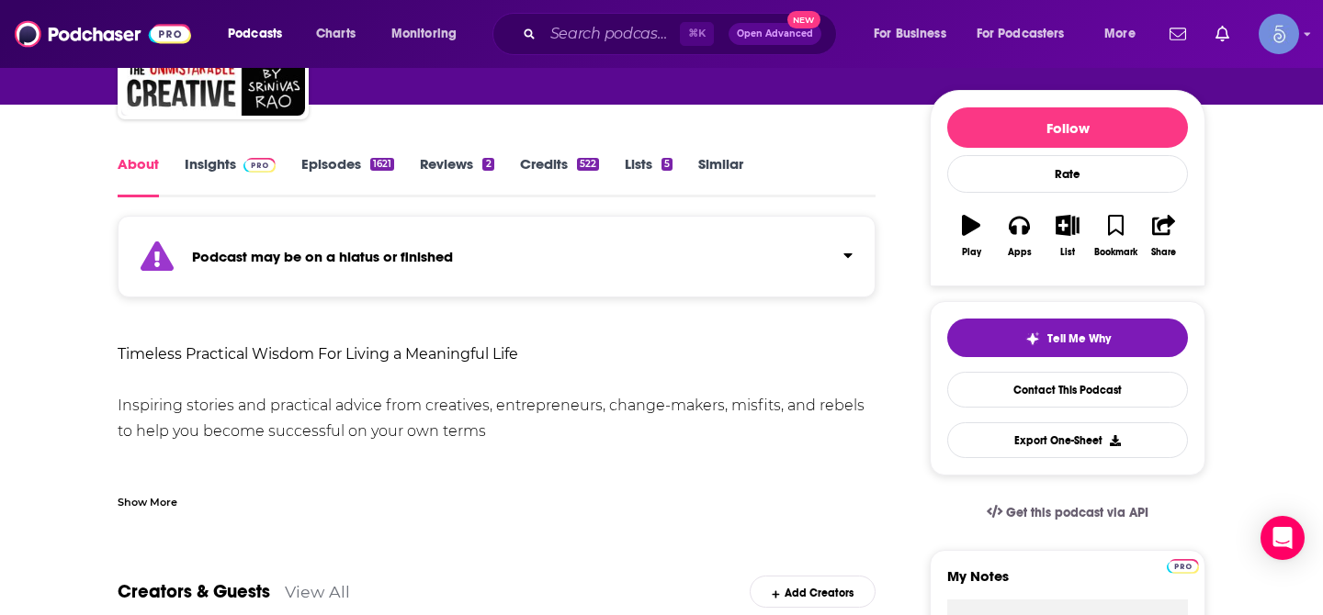
click at [228, 162] on link "Insights" at bounding box center [230, 176] width 91 height 42
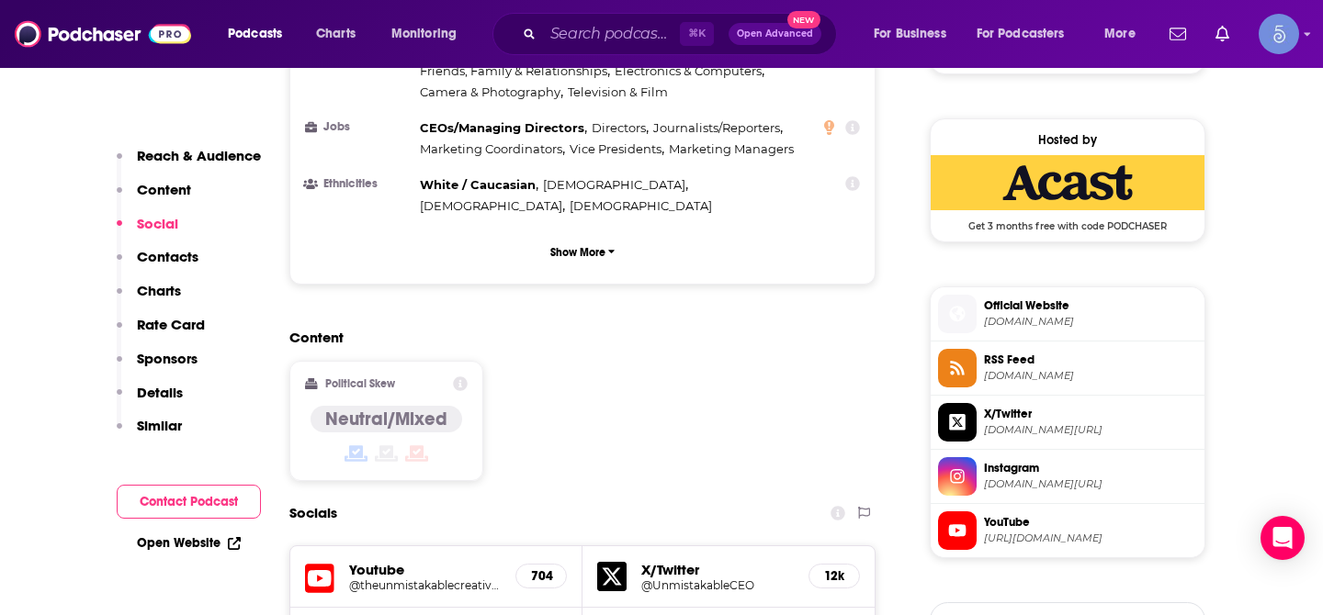
scroll to position [1675, 0]
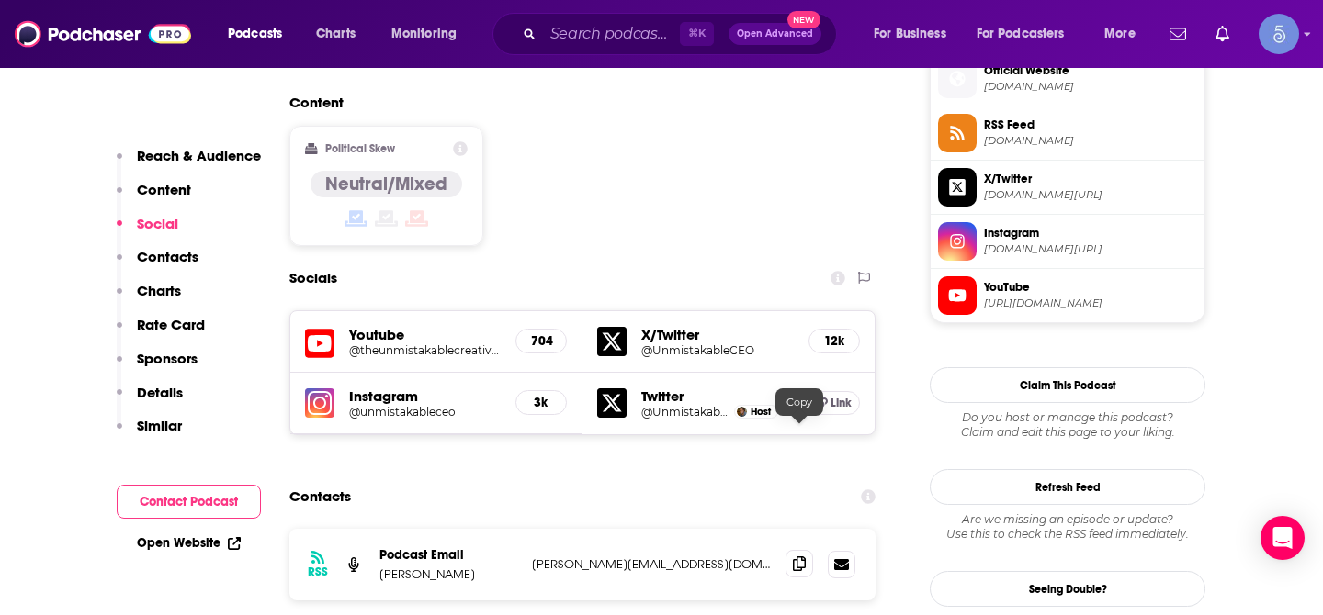
click at [809, 550] on span at bounding box center [799, 564] width 28 height 28
click at [628, 39] on input "Search podcasts, credits, & more..." at bounding box center [611, 33] width 137 height 29
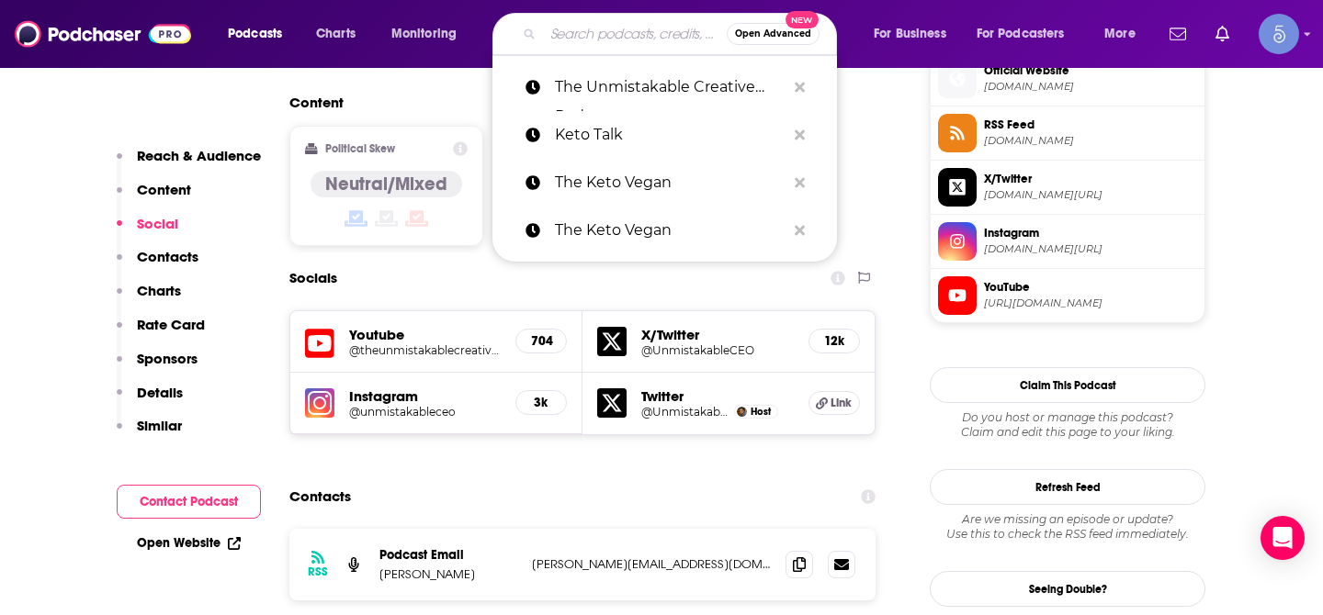
paste input "The Spiritual Debate Podcast"
type input "The Spiritual Debate Podcast"
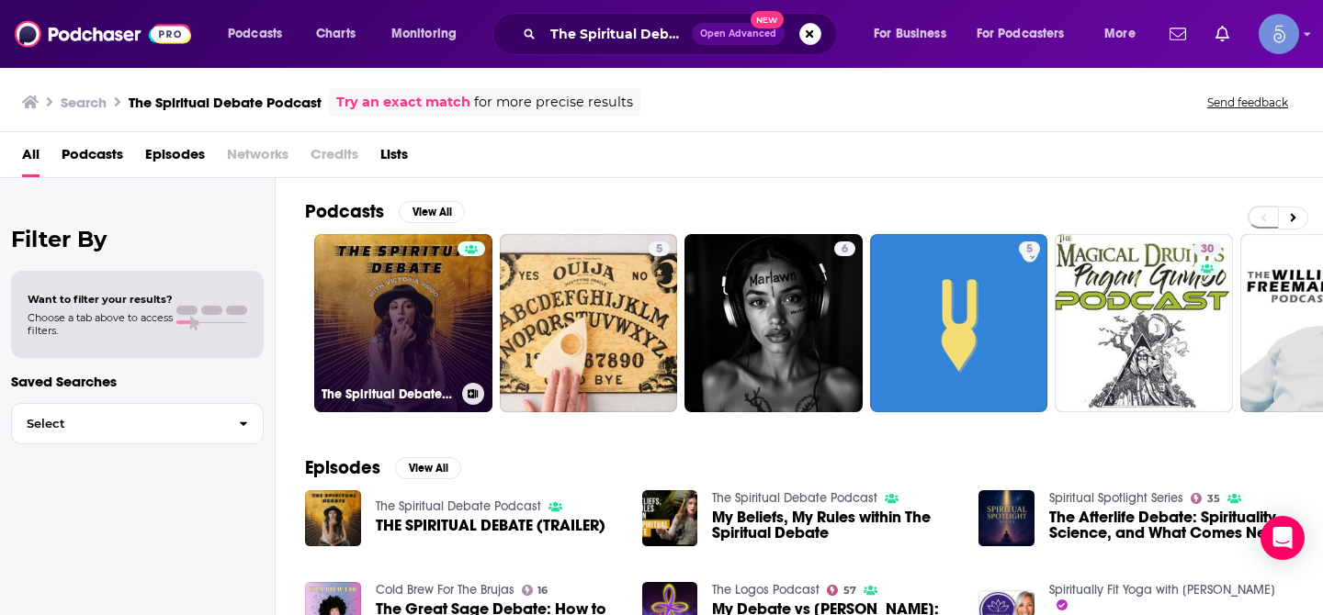
click at [415, 315] on link "The Spiritual Debate Podcast" at bounding box center [403, 323] width 178 height 178
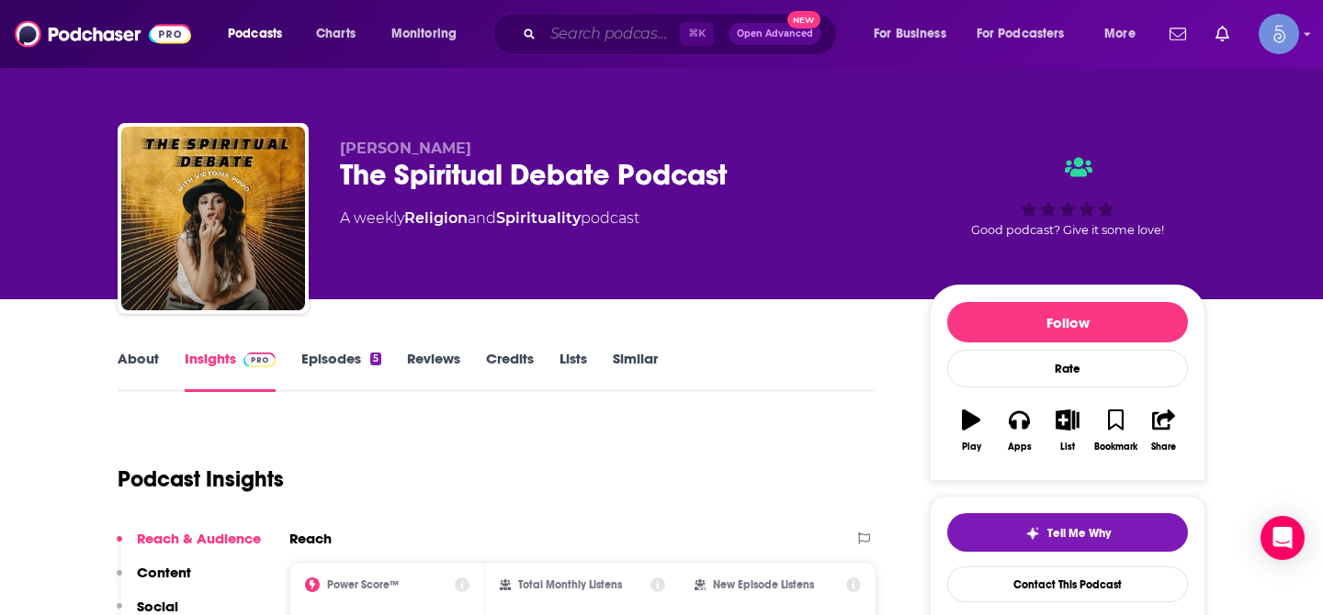
click at [607, 41] on input "Search podcasts, credits, & more..." at bounding box center [611, 33] width 137 height 29
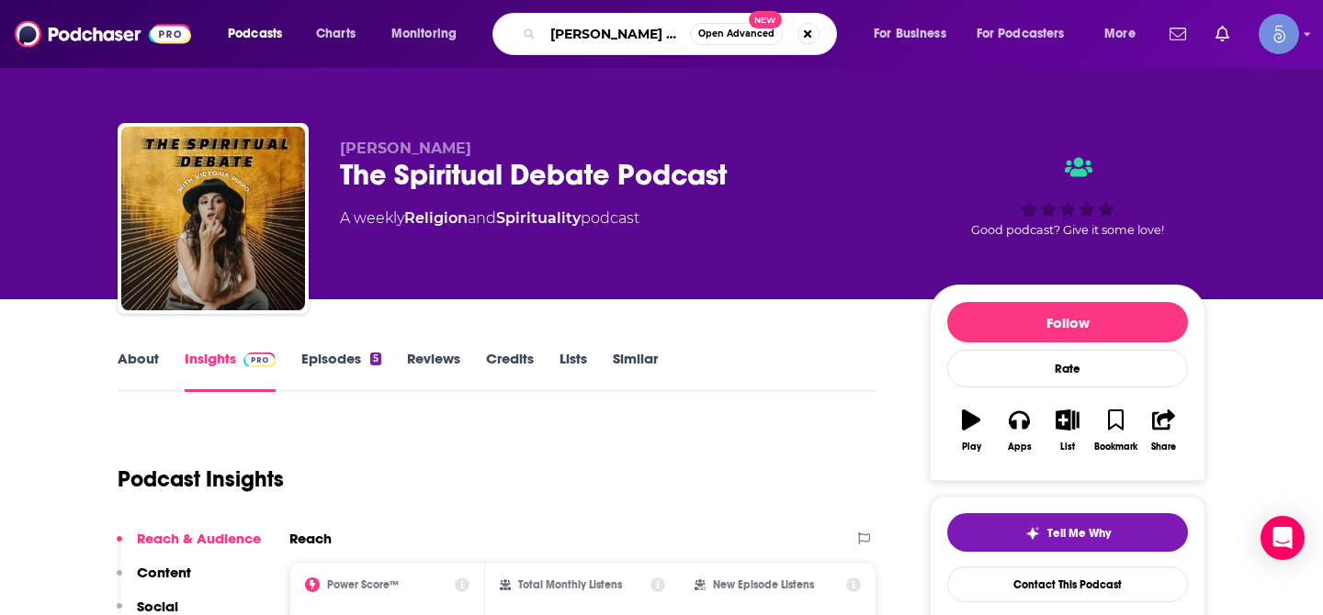
type input "[PERSON_NAME] Show"
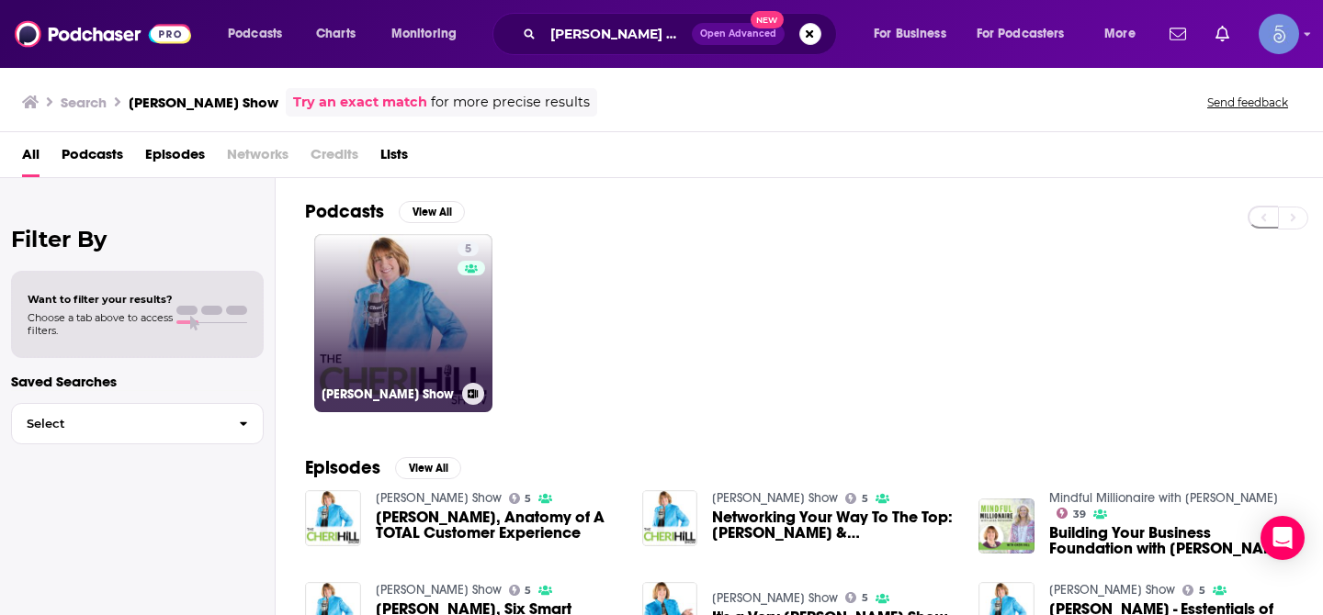
click at [400, 277] on link "5 [PERSON_NAME] Show" at bounding box center [403, 323] width 178 height 178
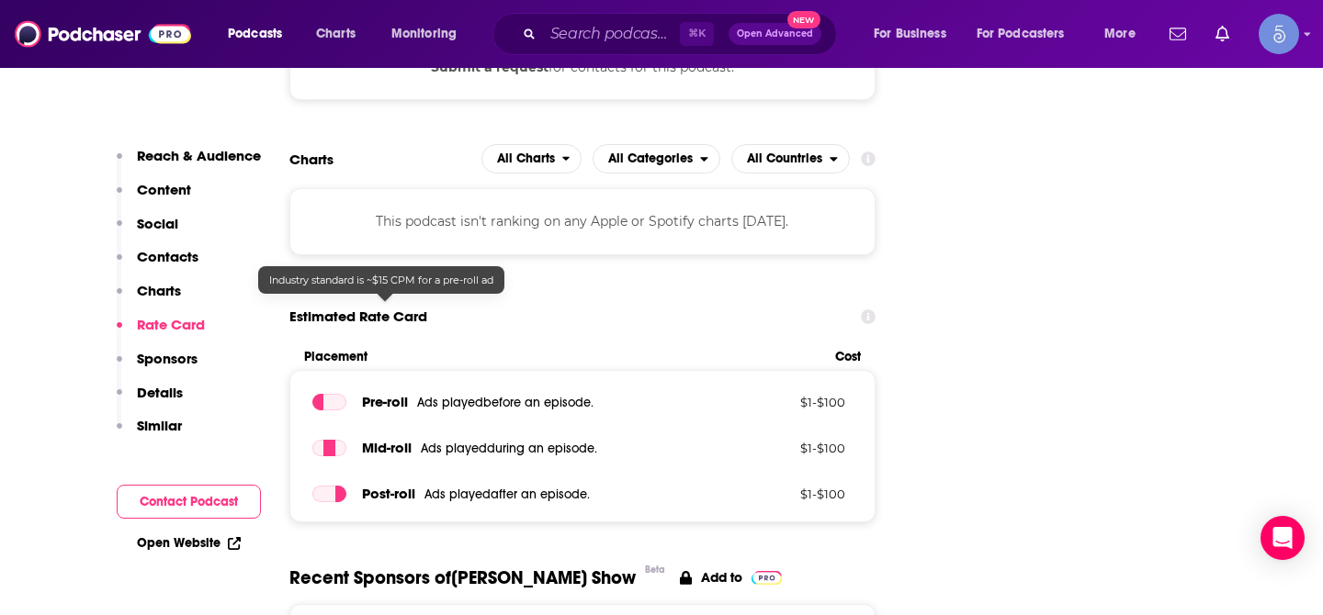
scroll to position [1880, 0]
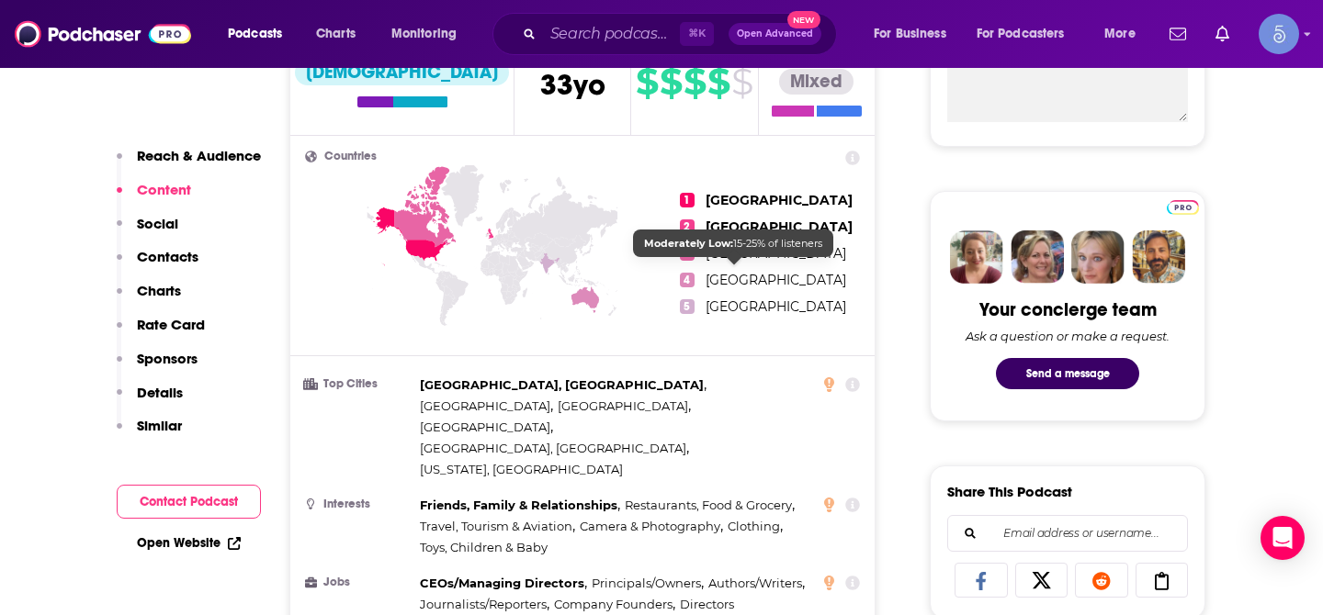
scroll to position [742, 0]
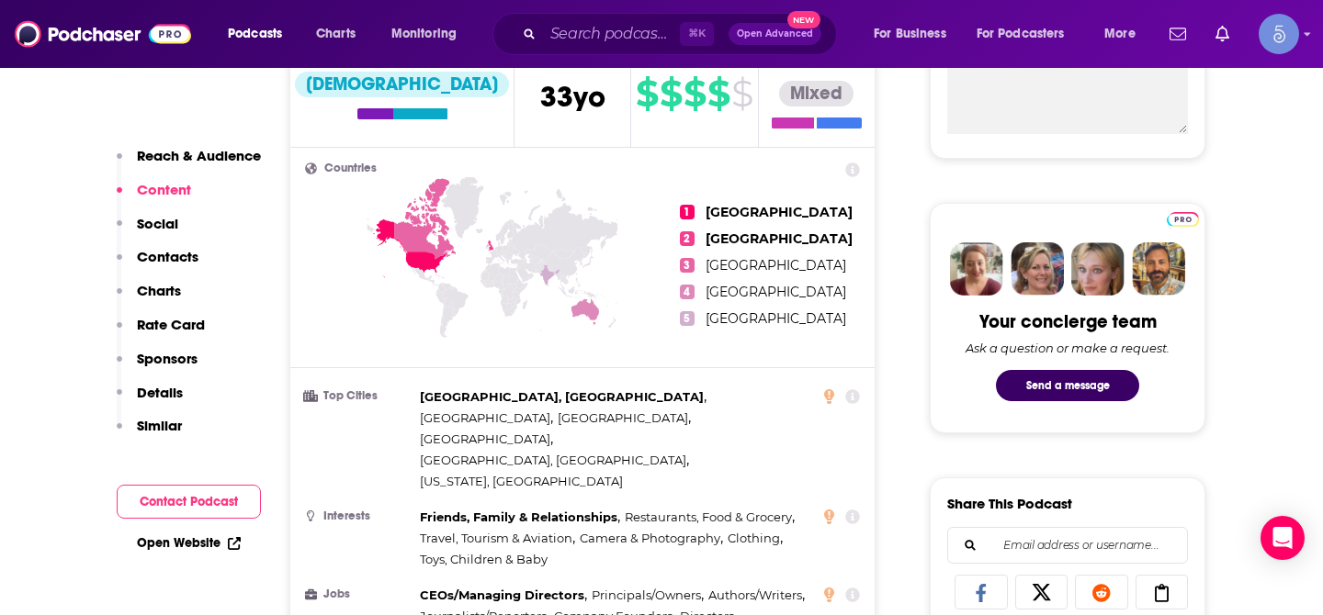
click at [163, 226] on p "Social" at bounding box center [157, 223] width 41 height 17
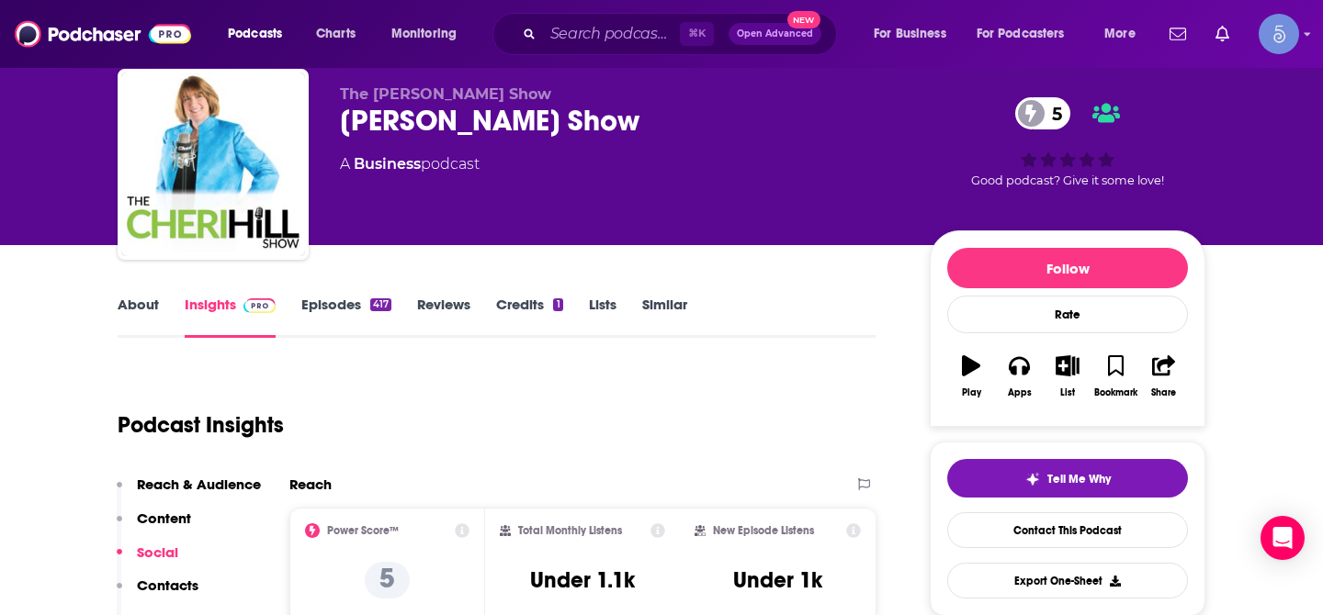
scroll to position [63, 0]
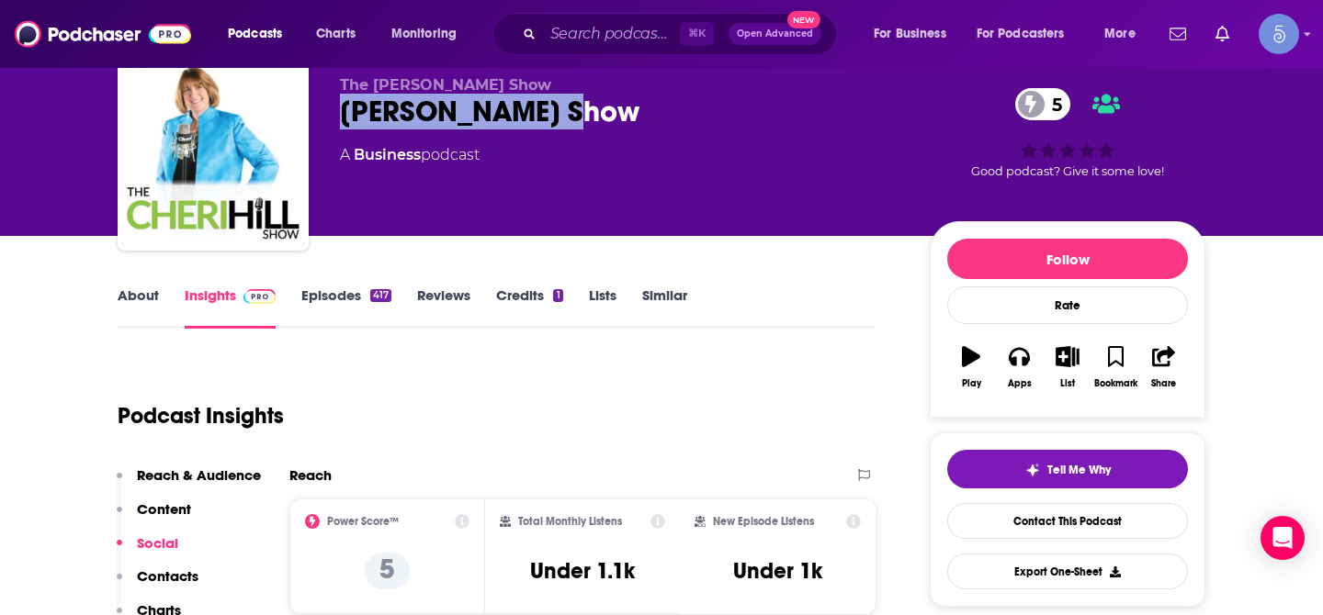
drag, startPoint x: 345, startPoint y: 109, endPoint x: 532, endPoint y: 104, distance: 186.5
click at [535, 107] on div "[PERSON_NAME] Show 5" at bounding box center [620, 112] width 560 height 36
copy h2 "[PERSON_NAME] Show"
